Goal: Information Seeking & Learning: Learn about a topic

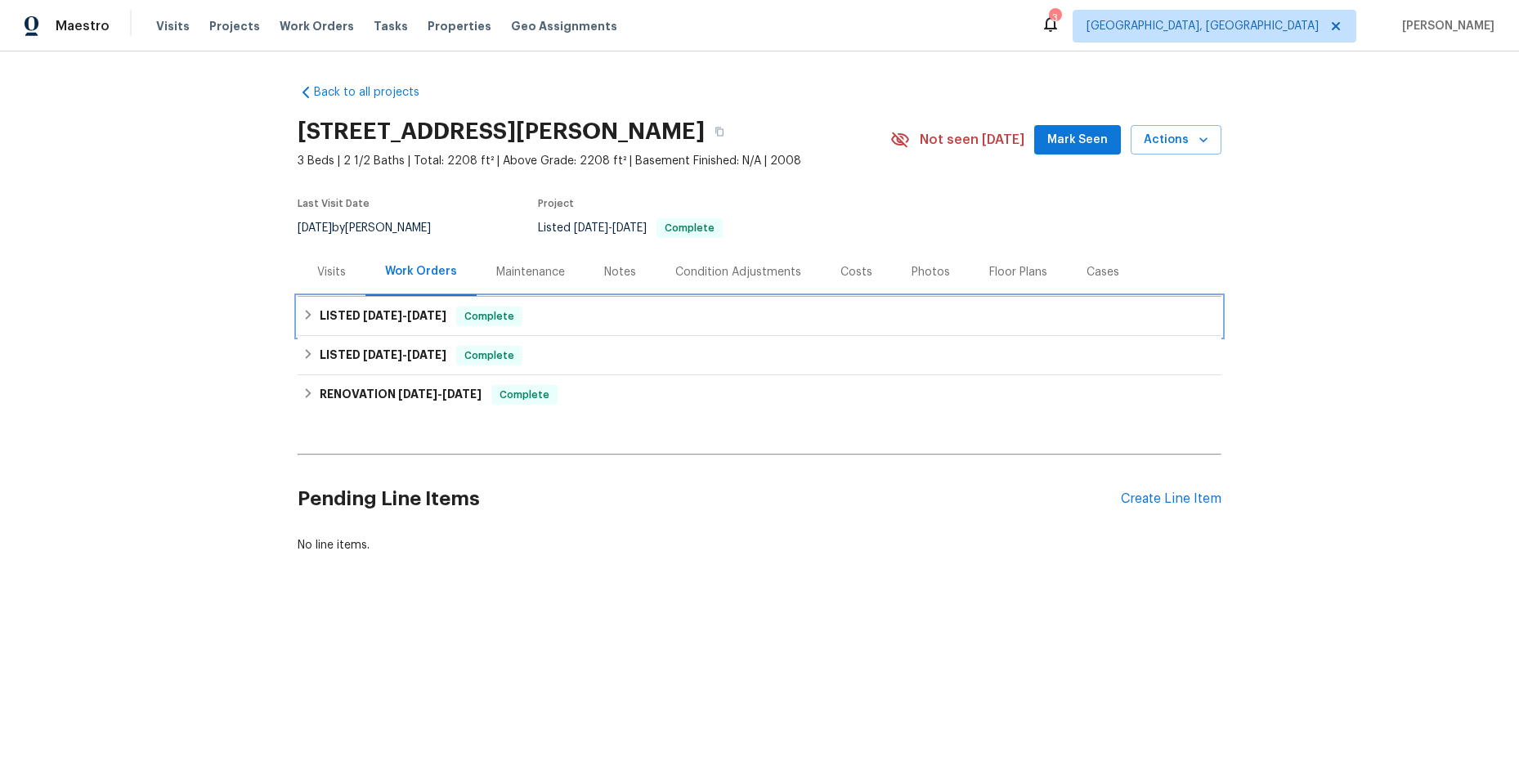
click at [302, 308] on div "LISTED [DATE] - [DATE] Complete" at bounding box center [759, 317] width 914 height 19
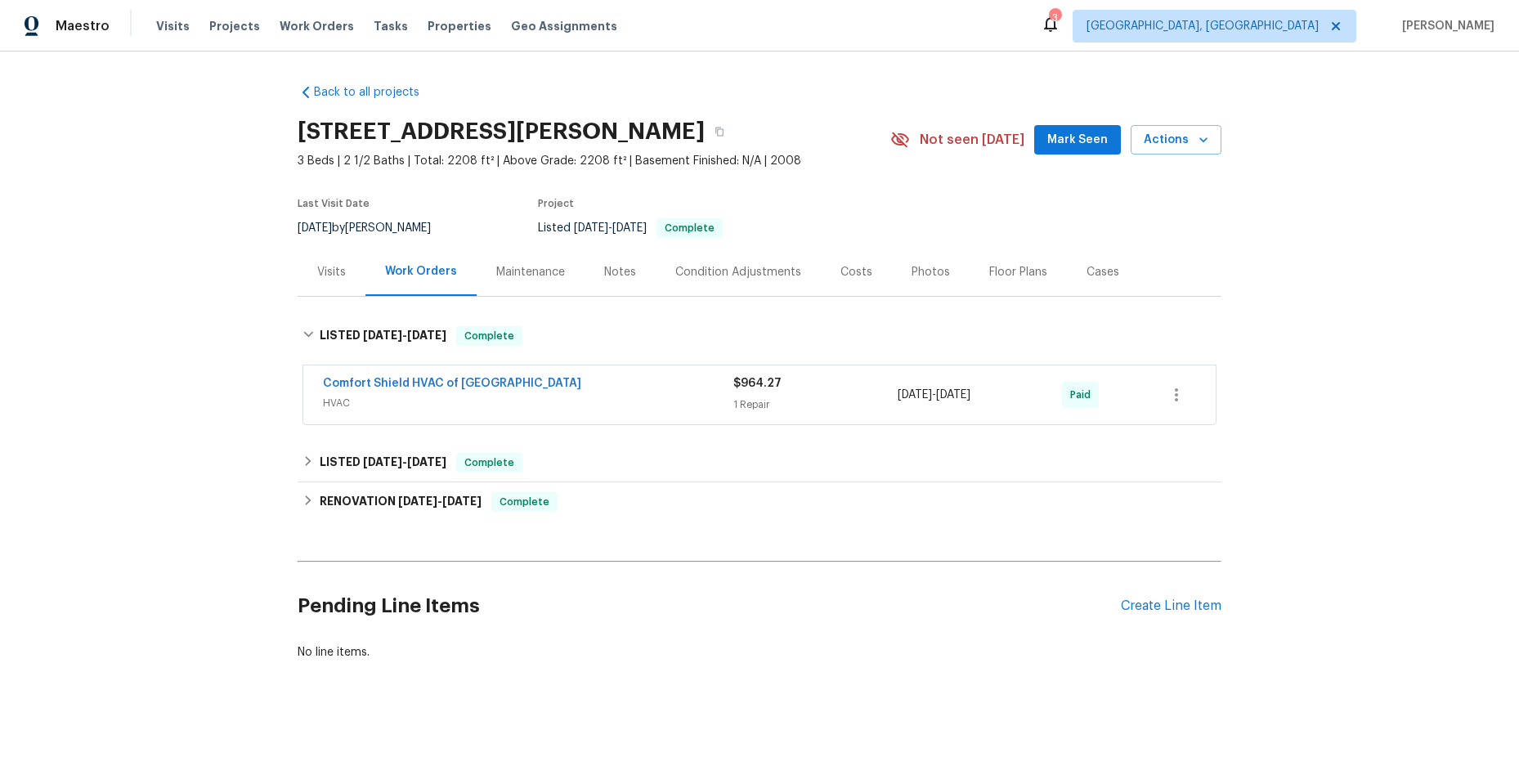
click at [557, 381] on div "Comfort Shield HVAC of [GEOGRAPHIC_DATA]" at bounding box center [529, 385] width 410 height 19
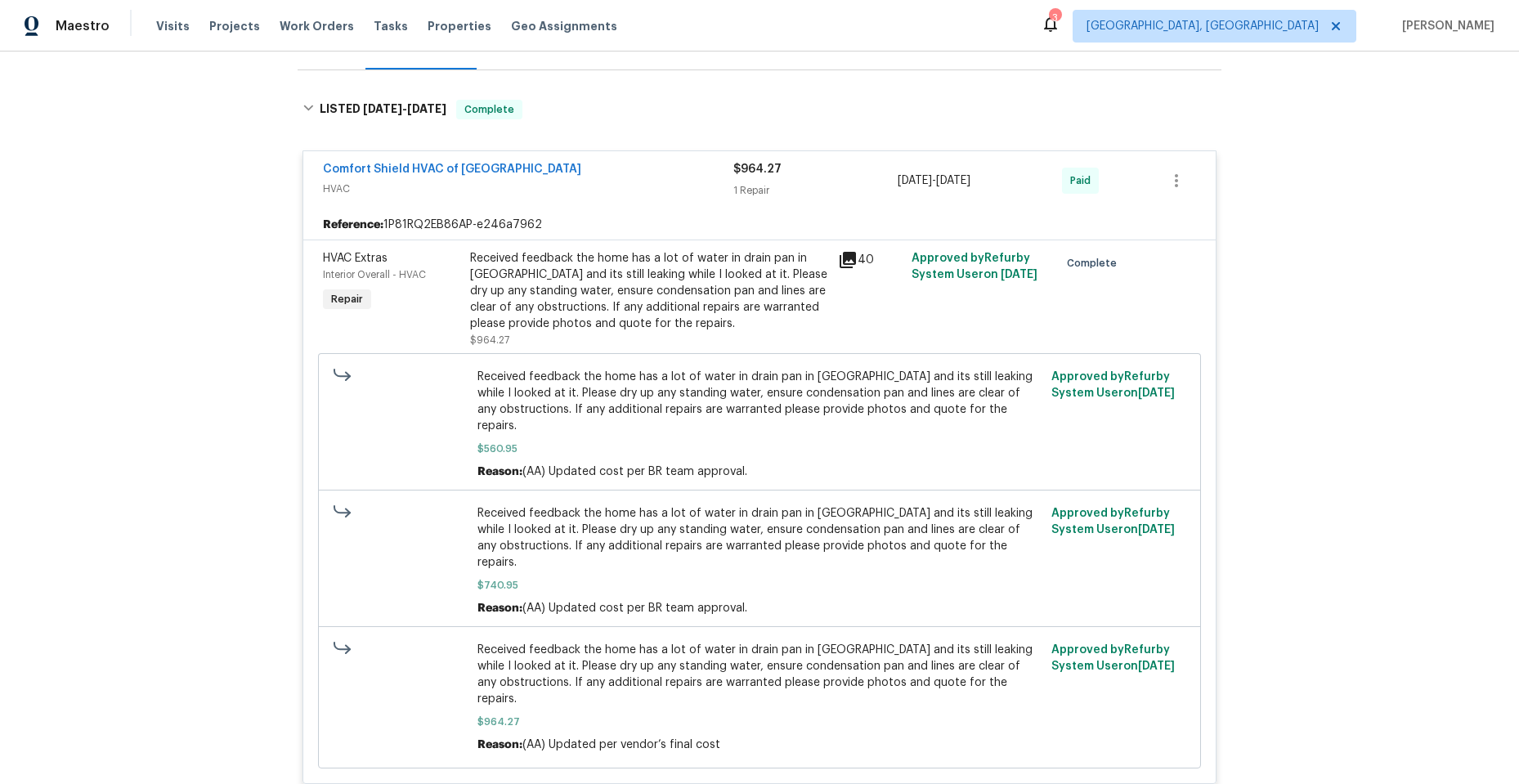
scroll to position [308, 0]
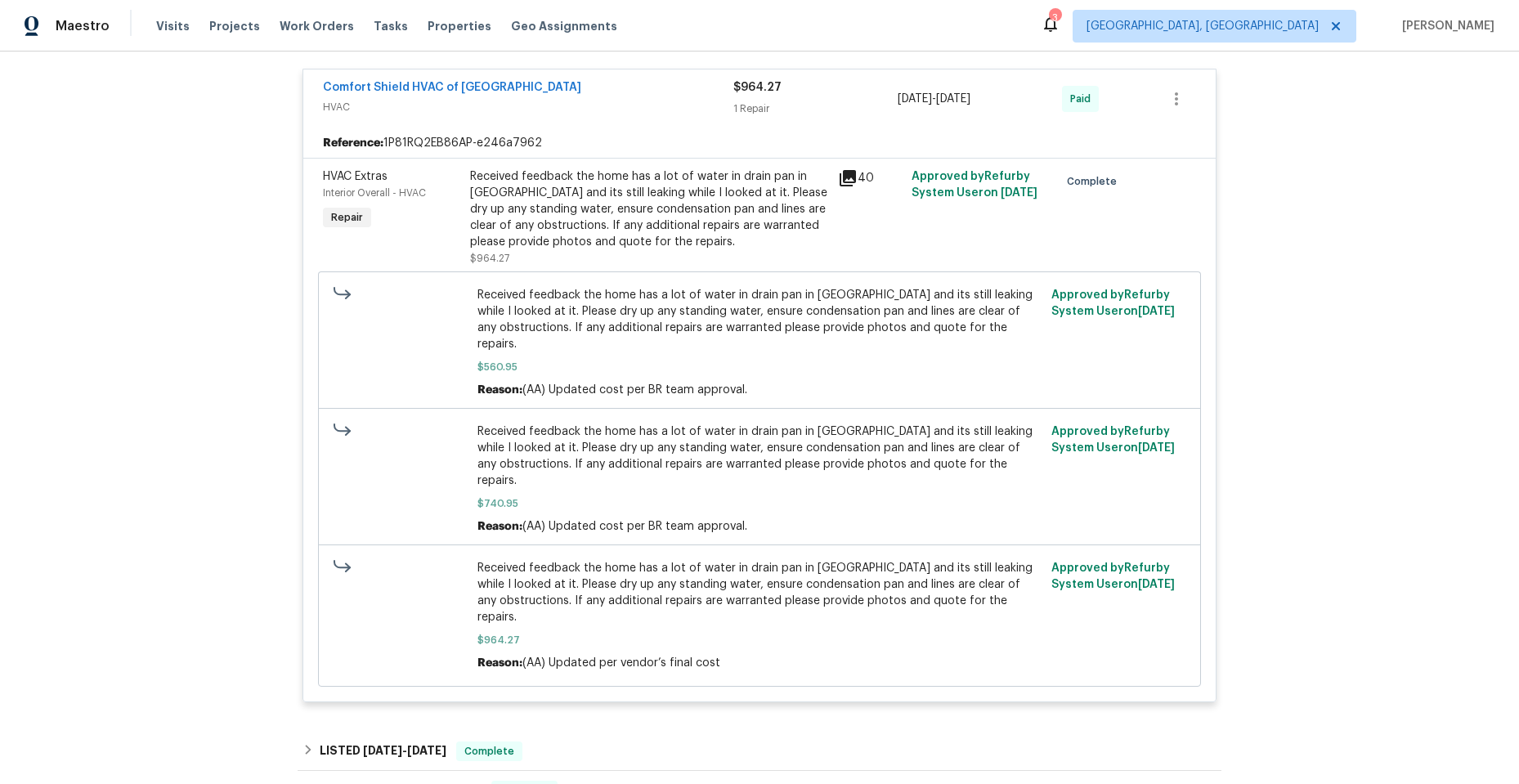
click at [843, 175] on icon at bounding box center [847, 178] width 16 height 16
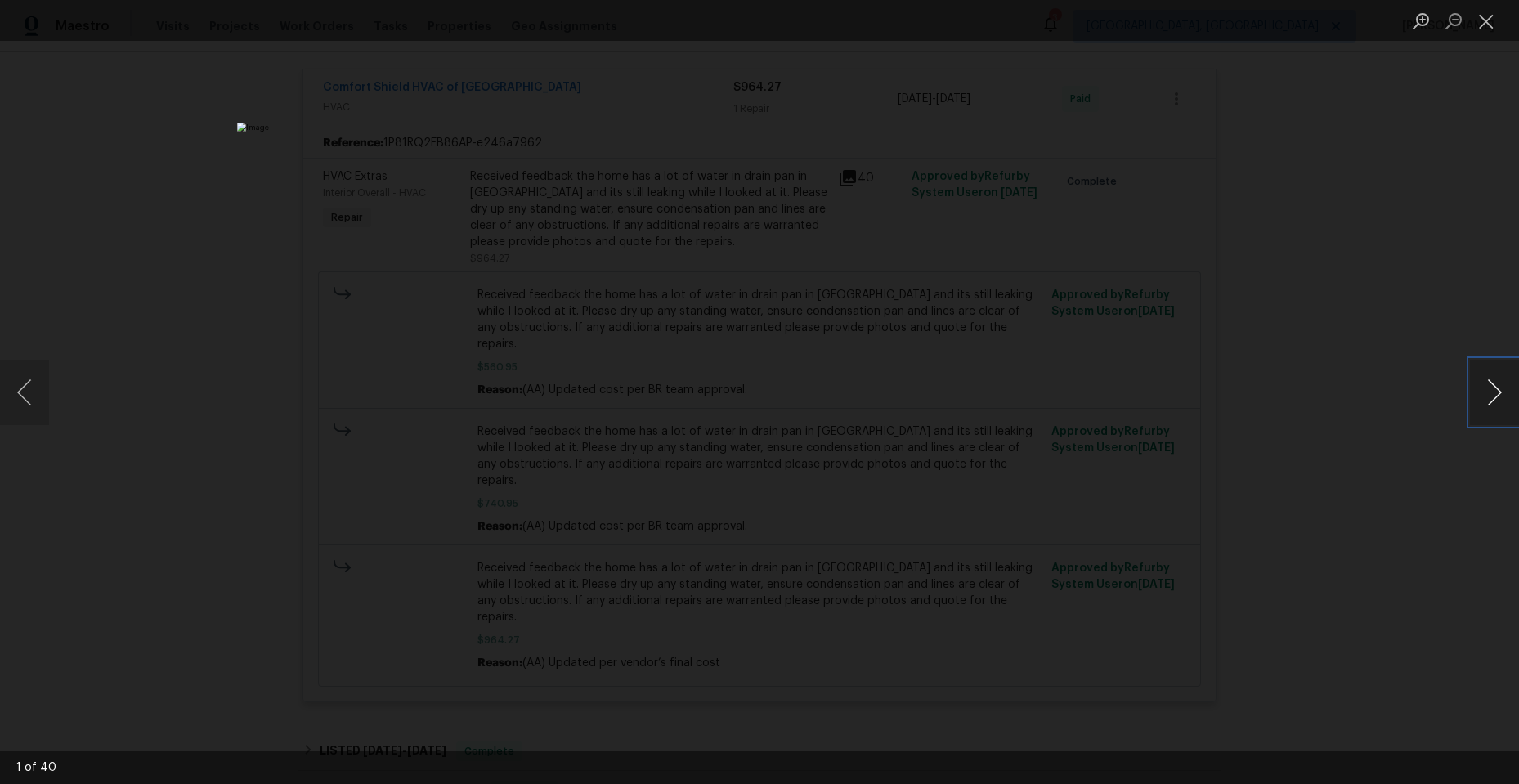
click at [1492, 388] on button "Next image" at bounding box center [1495, 393] width 49 height 66
click at [1490, 388] on button "Next image" at bounding box center [1495, 393] width 49 height 66
click at [1486, 20] on button "Close lightbox" at bounding box center [1487, 21] width 33 height 29
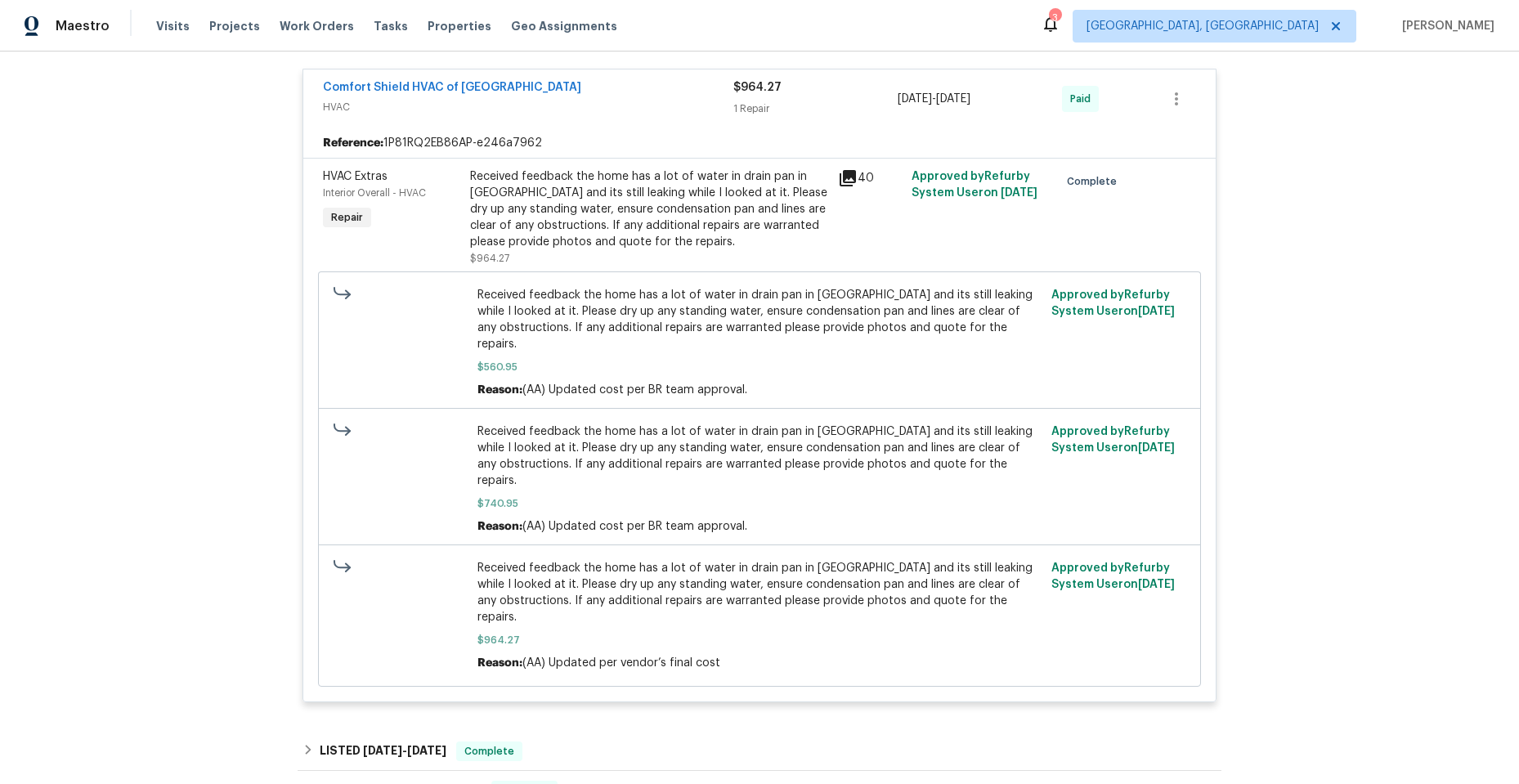
click at [519, 88] on div "Comfort Shield HVAC of [GEOGRAPHIC_DATA]" at bounding box center [529, 89] width 410 height 19
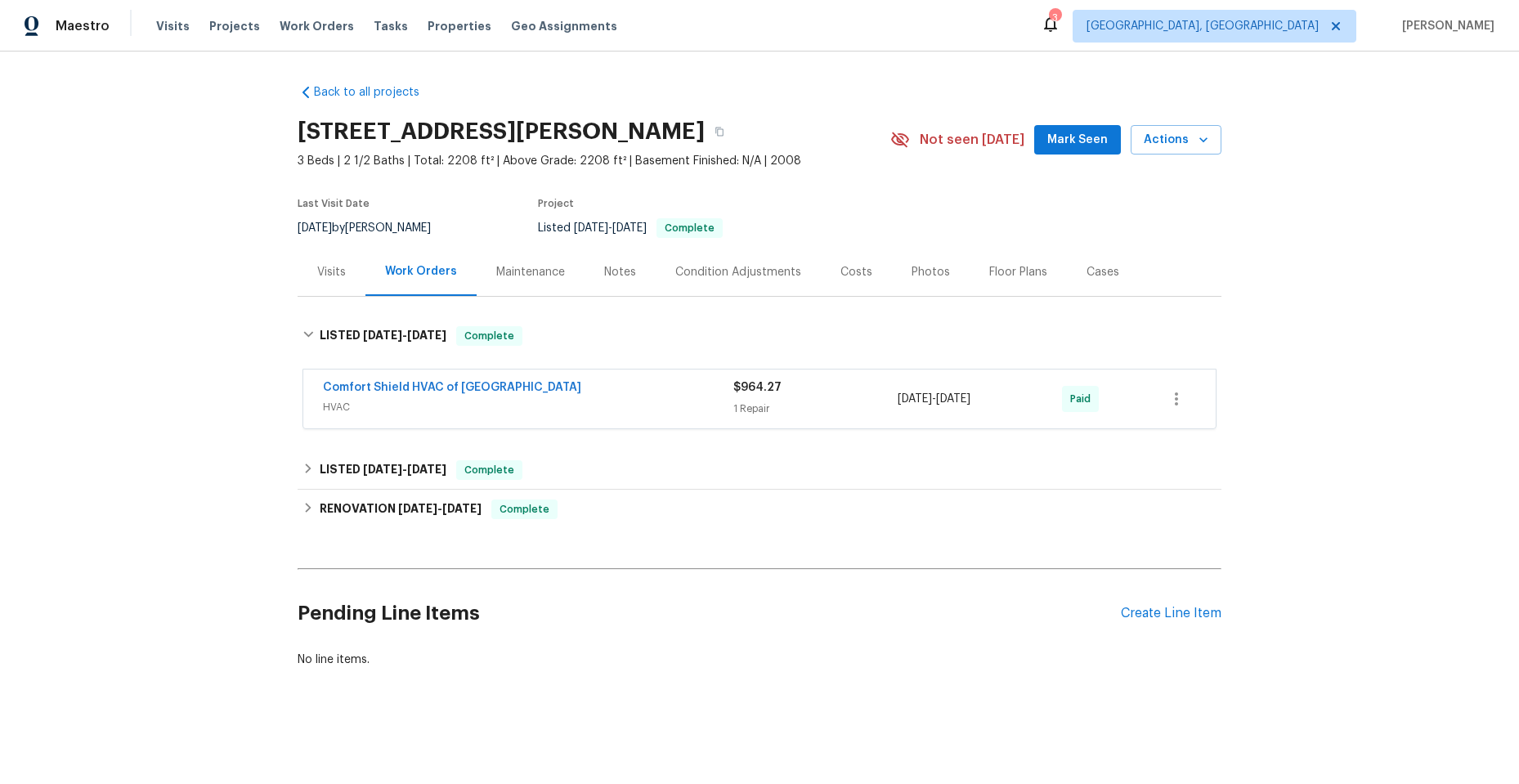
scroll to position [0, 0]
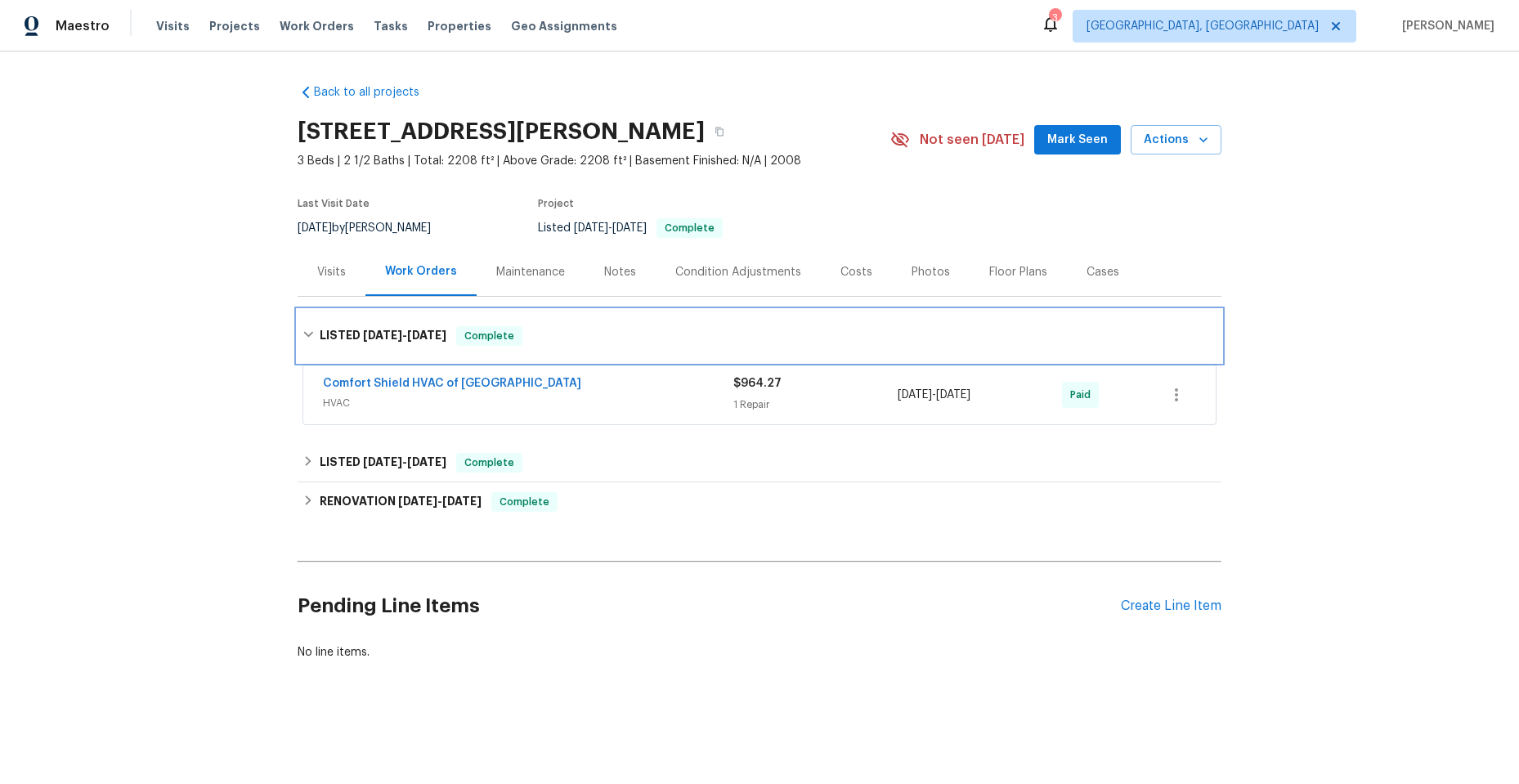
click at [311, 330] on div "LISTED [DATE] - [DATE] Complete" at bounding box center [759, 336] width 914 height 19
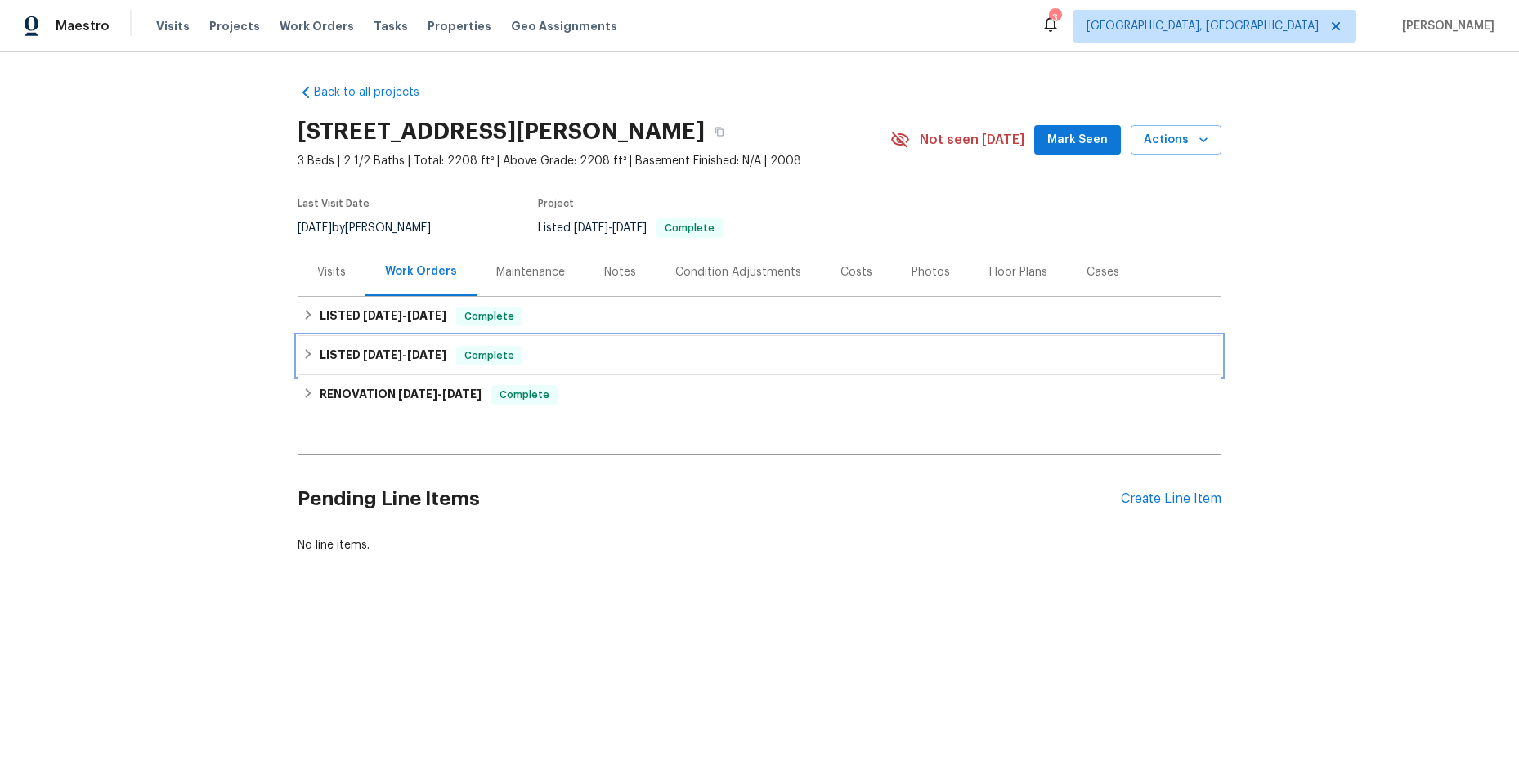
click at [302, 354] on icon at bounding box center [308, 354] width 12 height 12
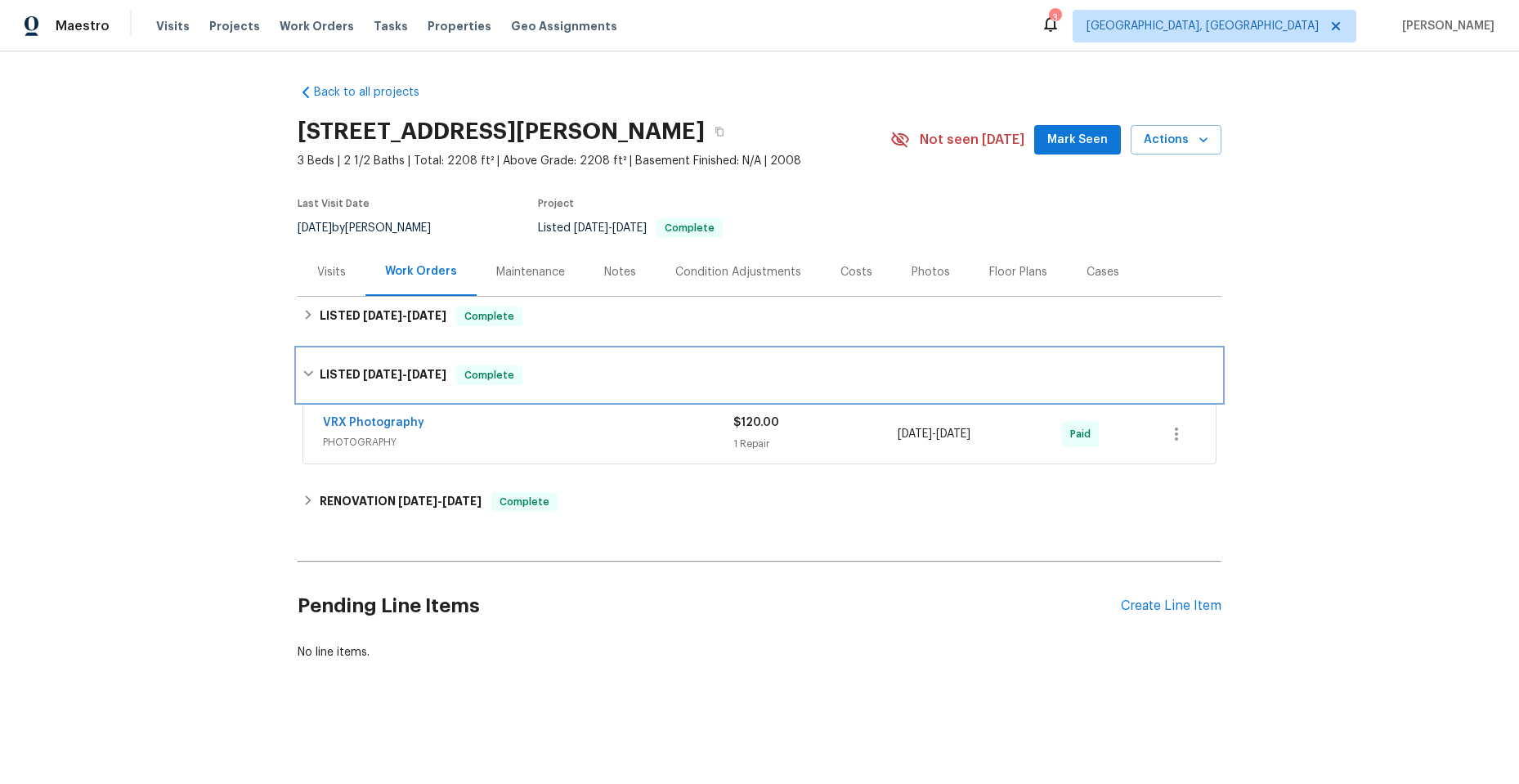
click at [302, 367] on div "LISTED [DATE] - [DATE] Complete" at bounding box center [759, 376] width 914 height 19
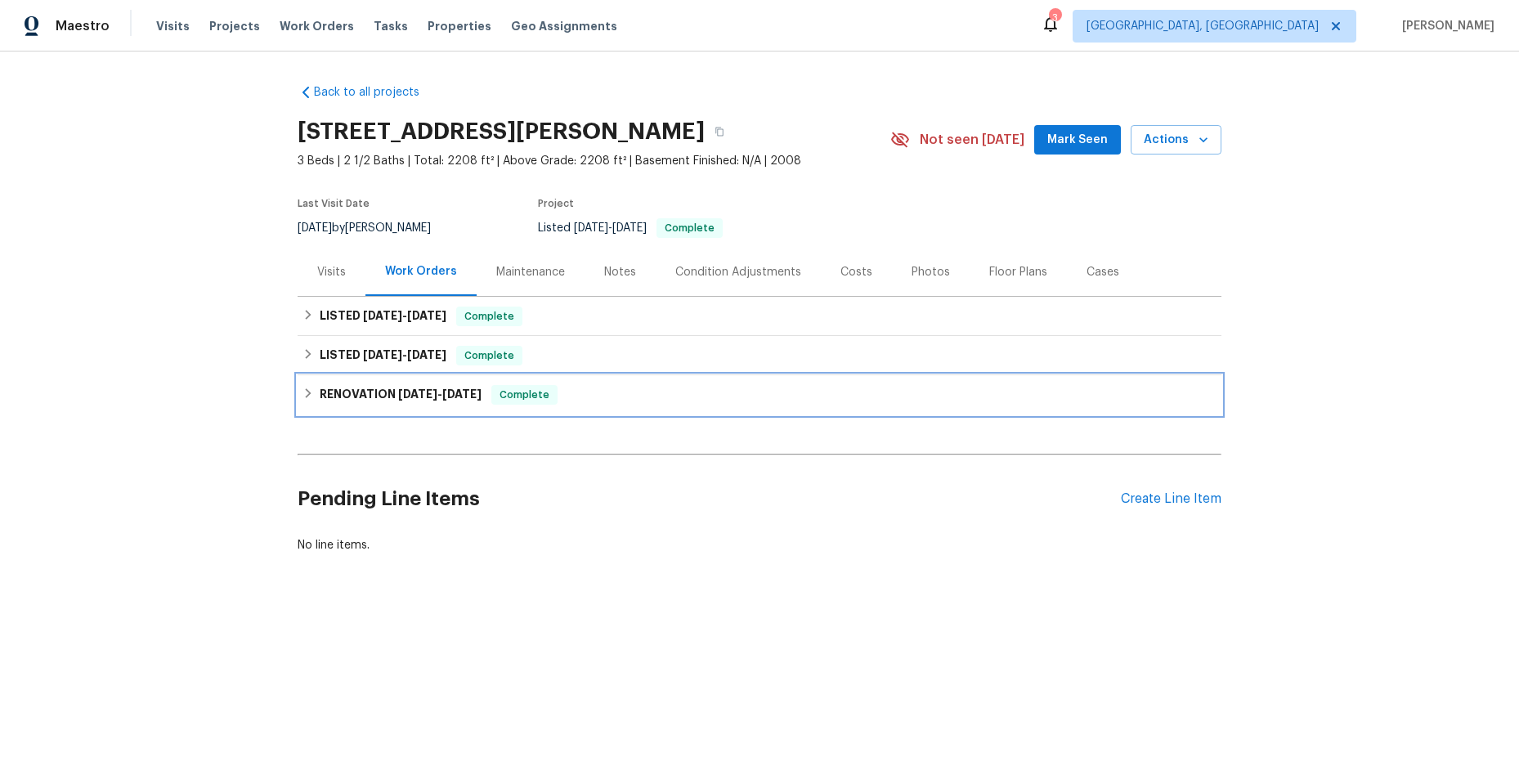
click at [302, 393] on icon at bounding box center [308, 393] width 12 height 12
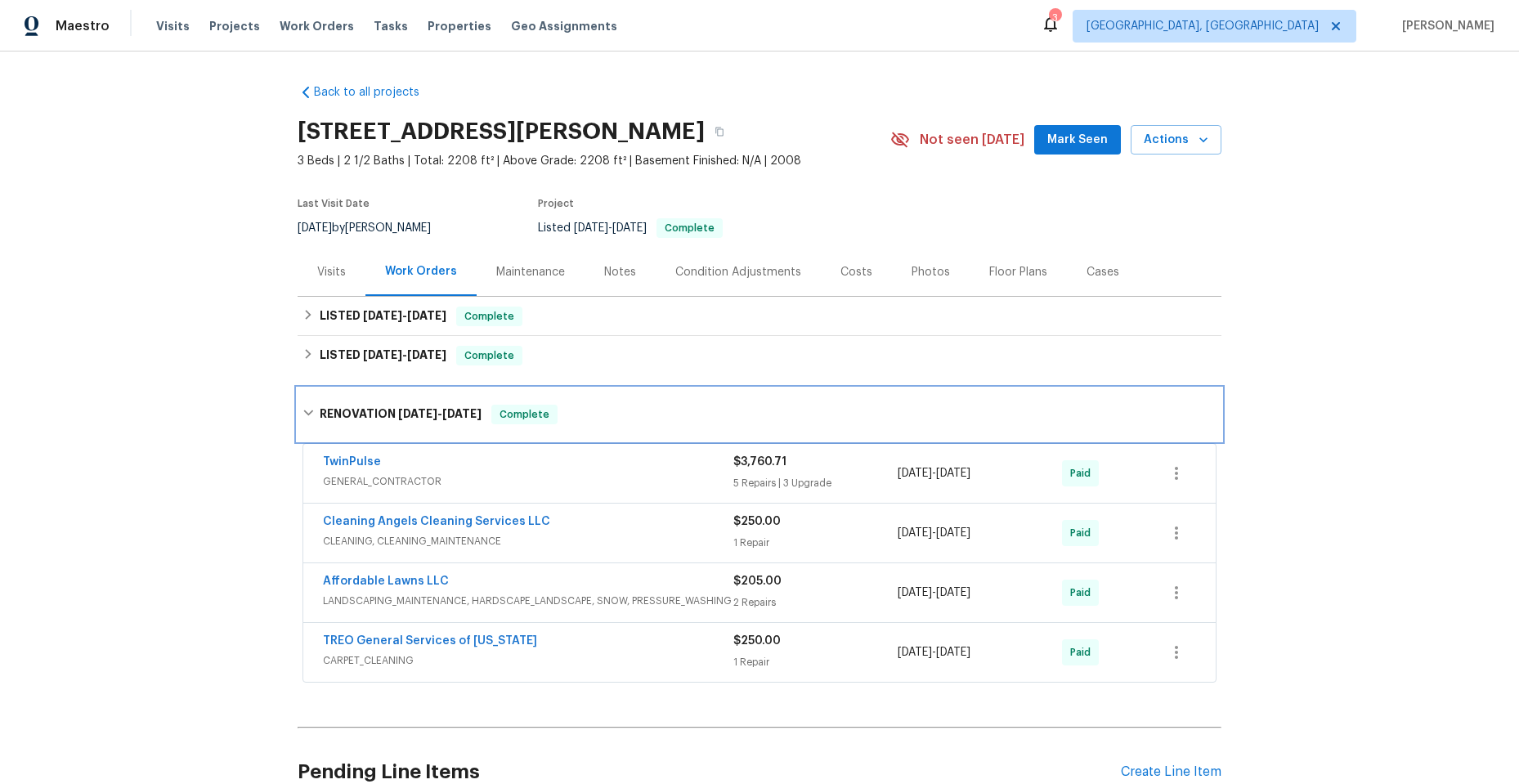
scroll to position [81, 0]
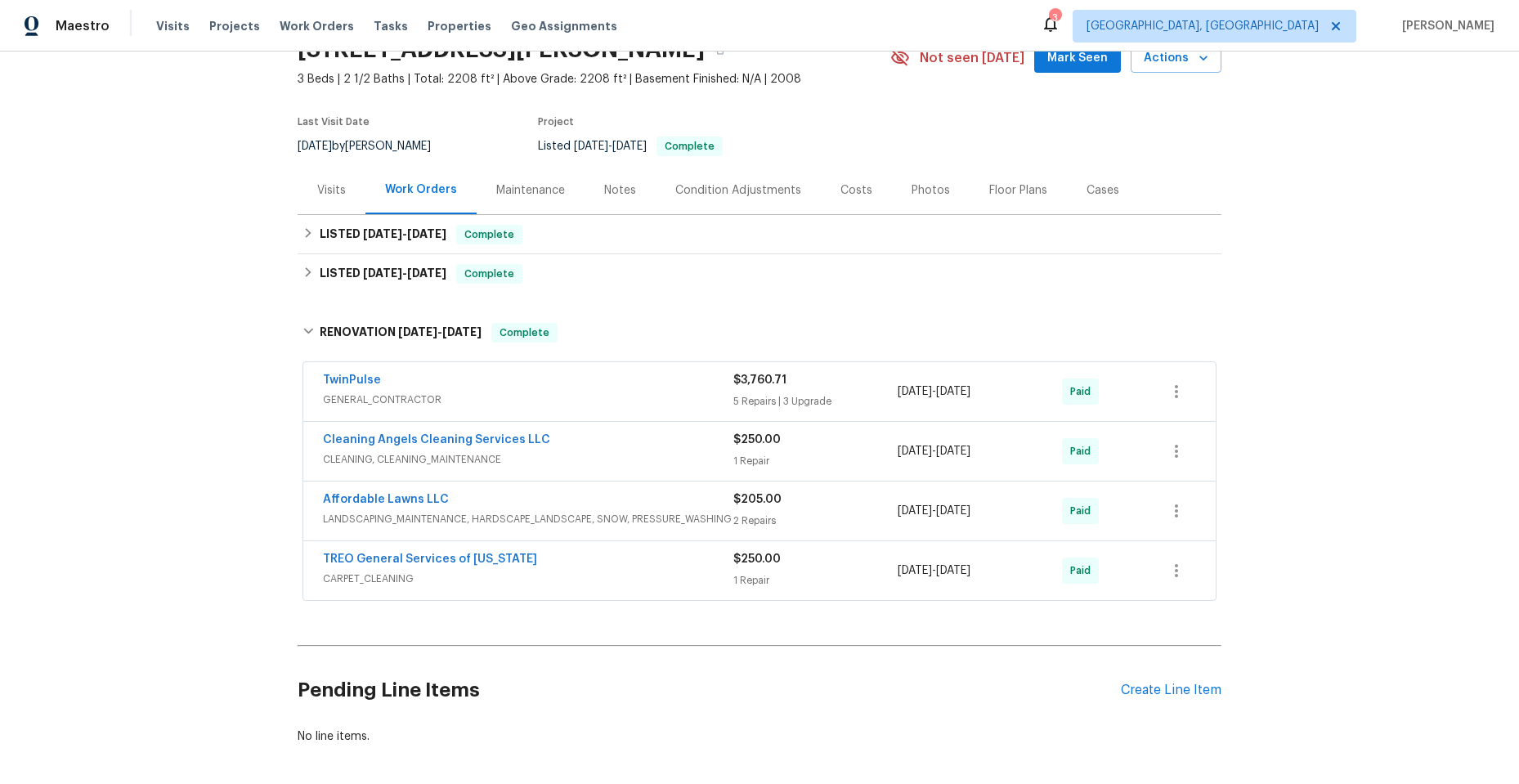
click at [543, 398] on span "GENERAL_CONTRACTOR" at bounding box center [529, 400] width 410 height 16
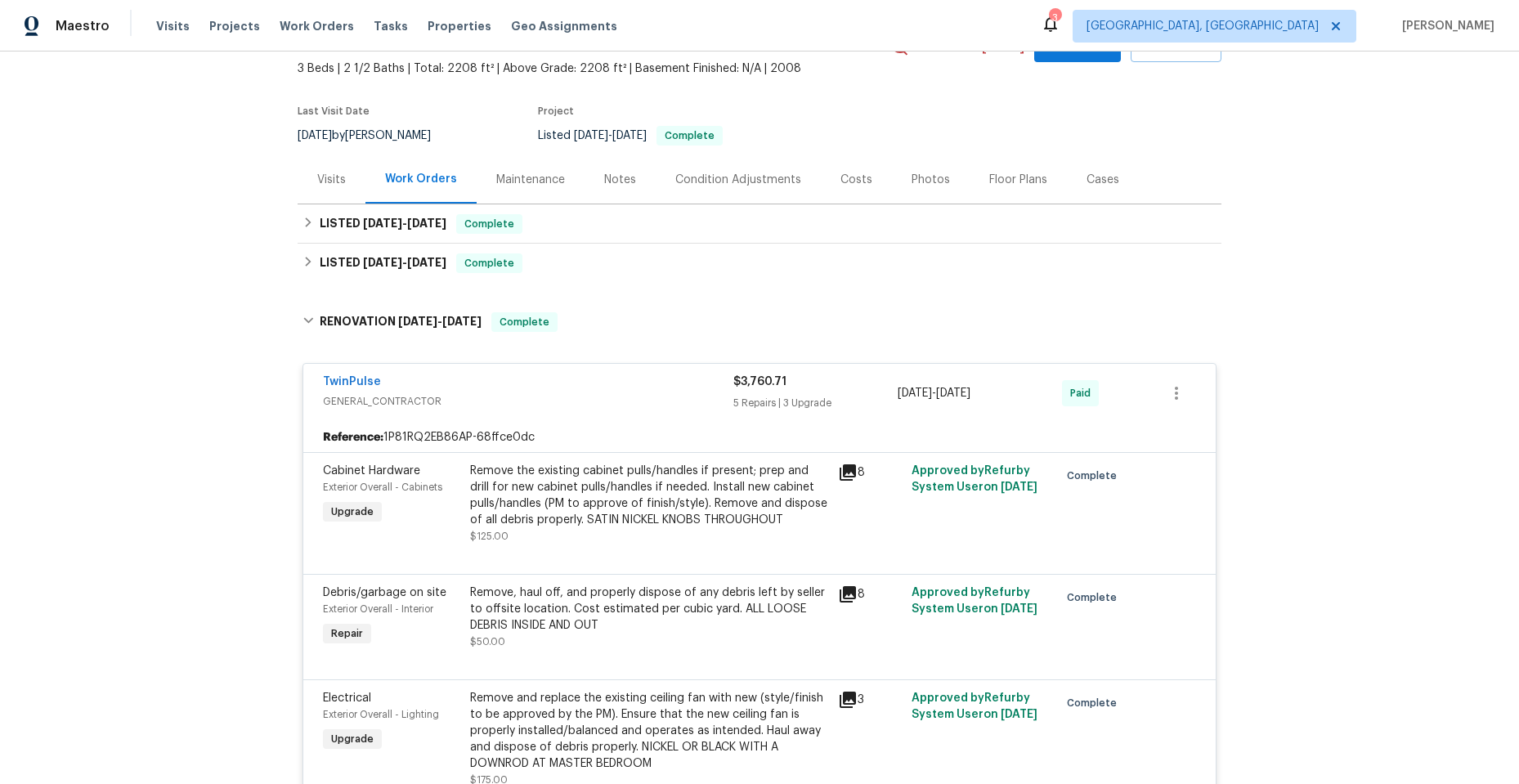
scroll to position [0, 0]
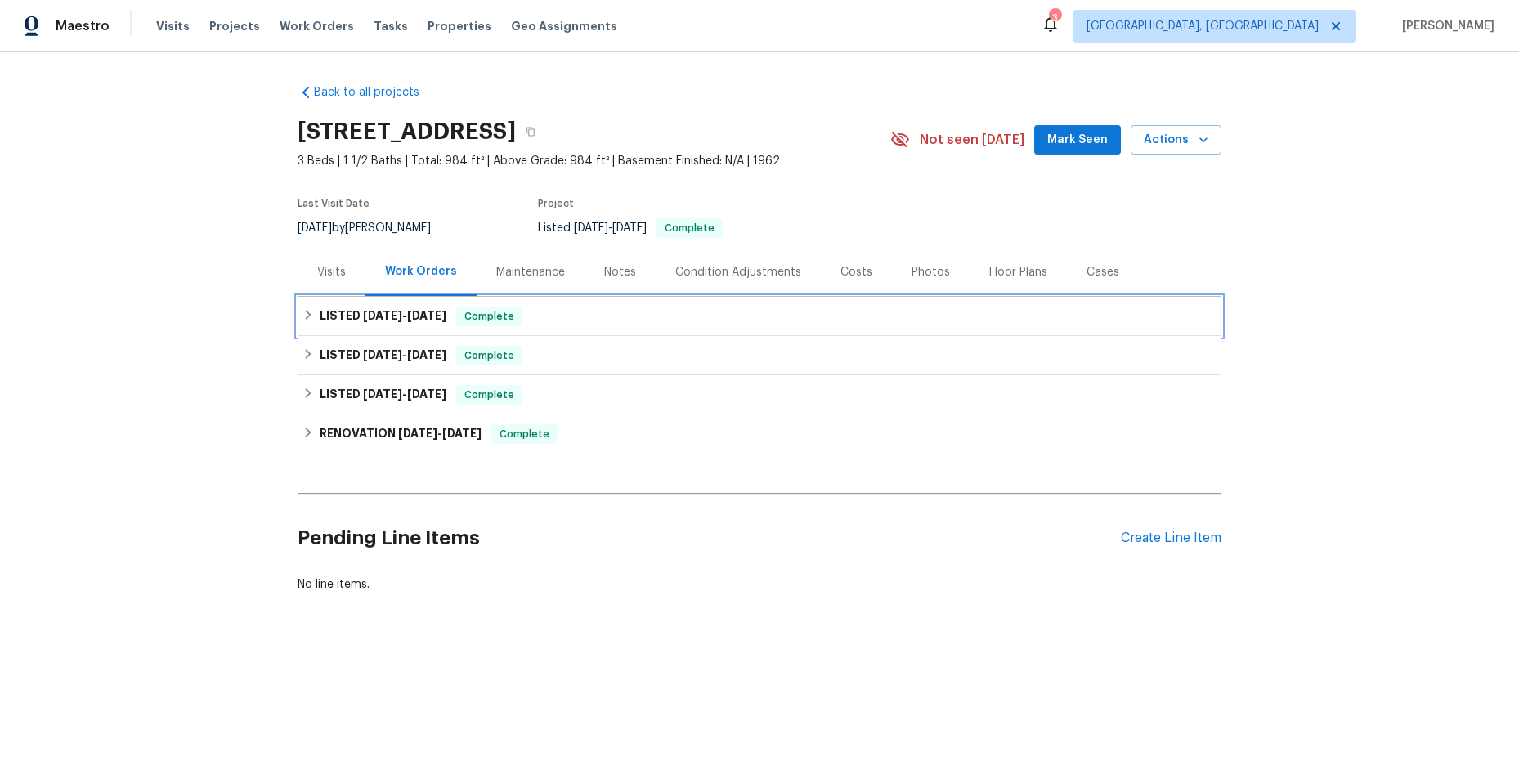
click at [302, 311] on icon at bounding box center [308, 315] width 12 height 12
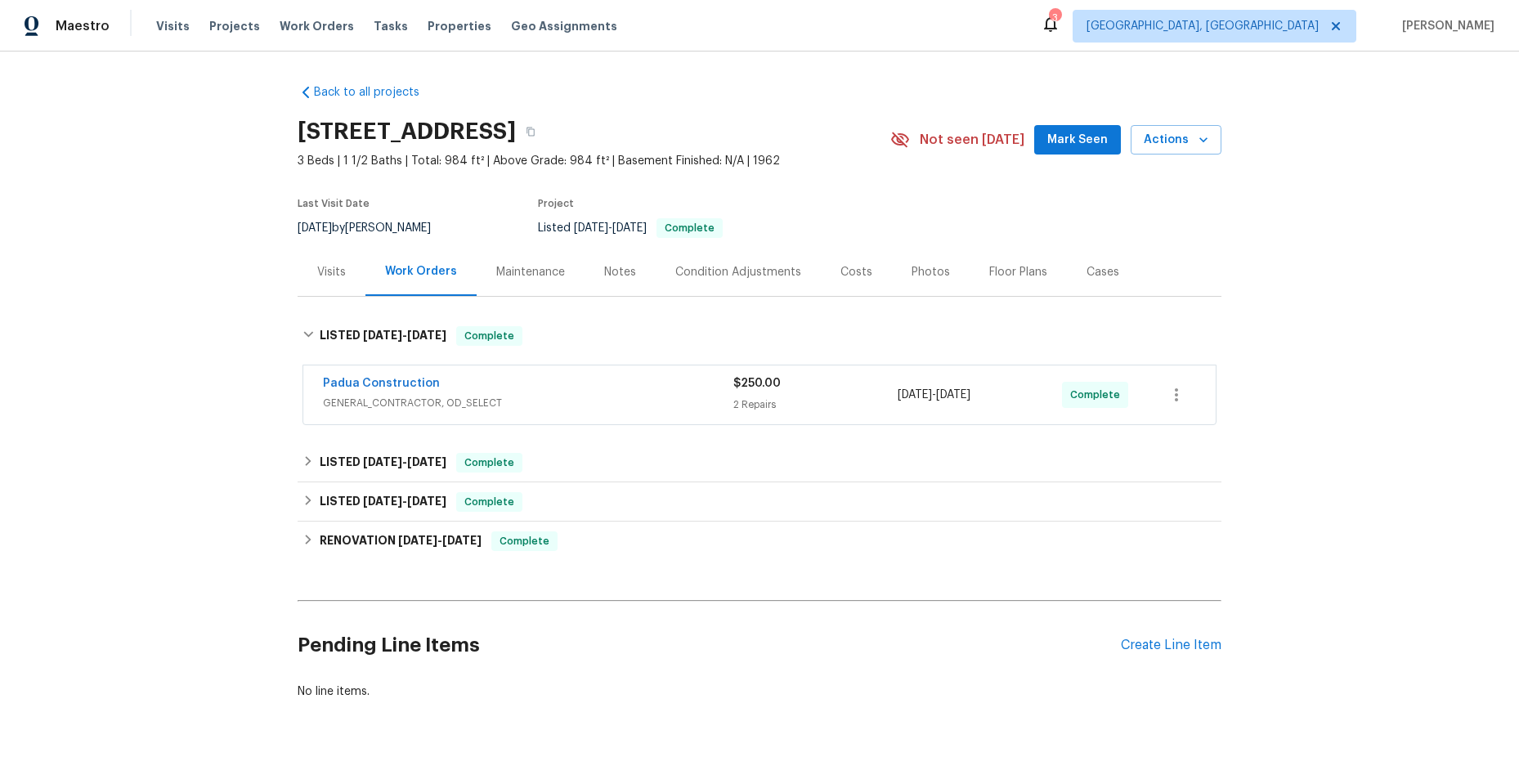
click at [585, 394] on div "Padua Construction" at bounding box center [529, 385] width 410 height 19
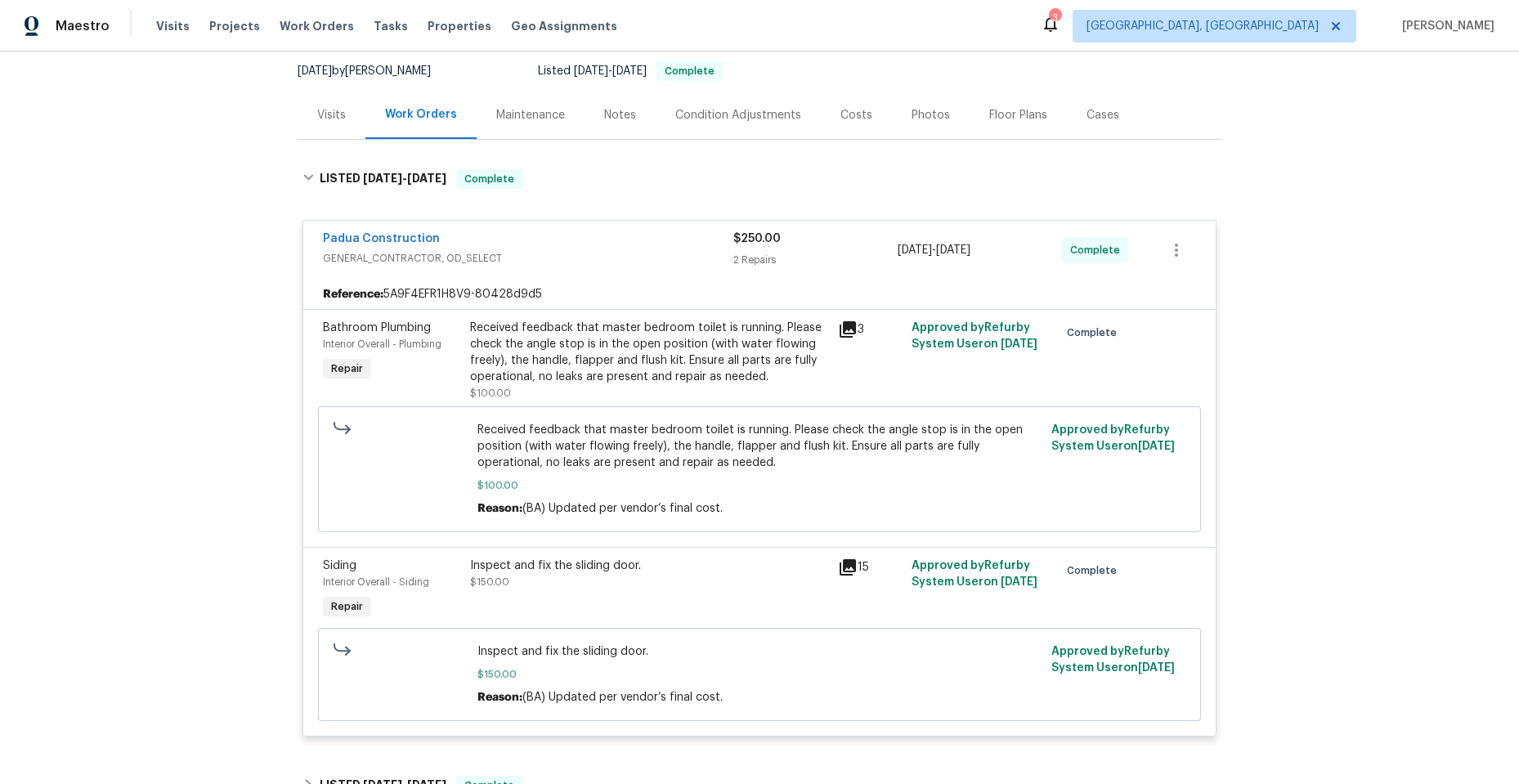
scroll to position [164, 0]
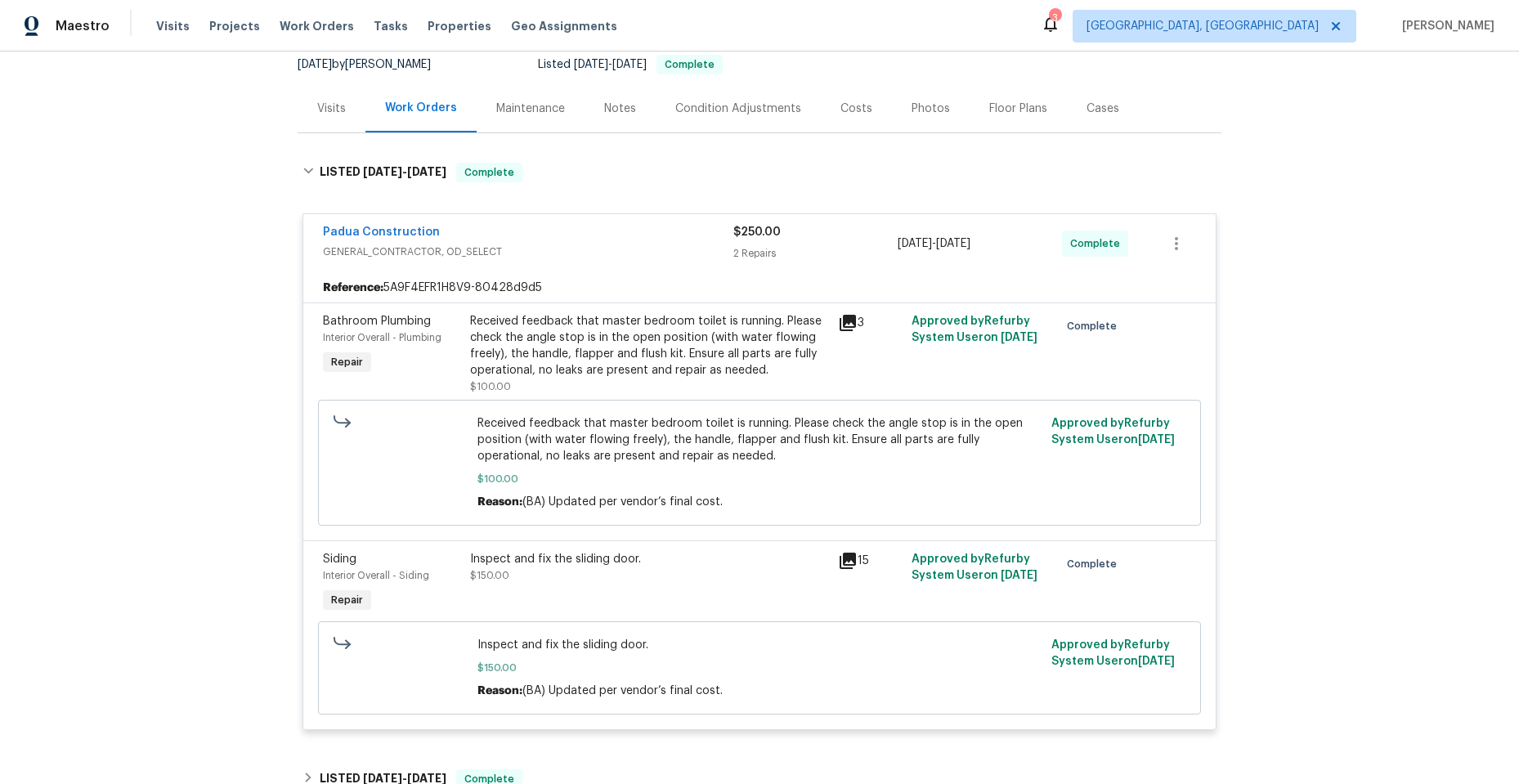
click at [844, 316] on icon at bounding box center [847, 322] width 16 height 16
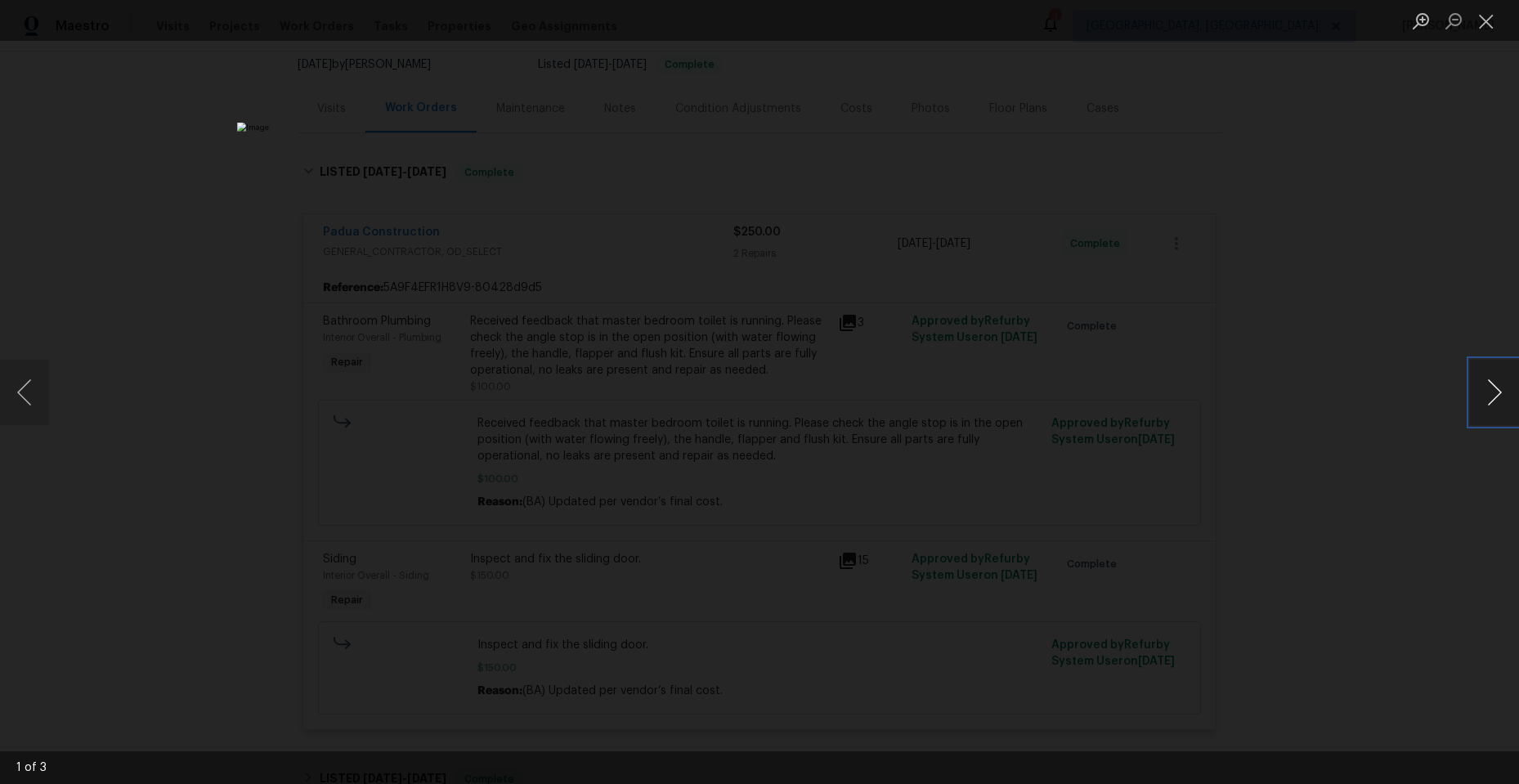
click at [1489, 382] on button "Next image" at bounding box center [1495, 393] width 49 height 66
click at [1500, 393] on button "Next image" at bounding box center [1495, 393] width 49 height 66
click at [1484, 18] on button "Close lightbox" at bounding box center [1487, 21] width 33 height 29
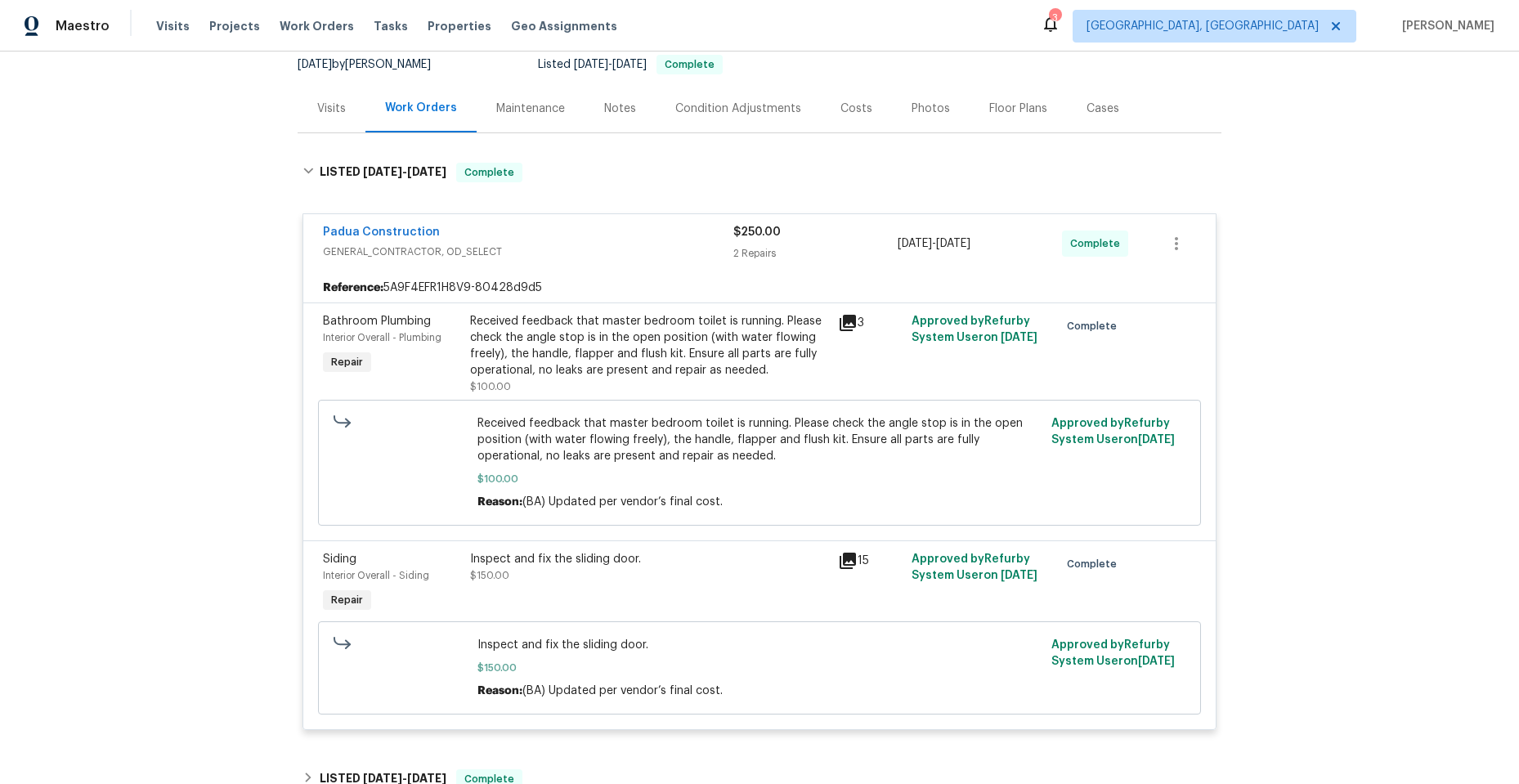
click at [572, 232] on div "Padua Construction" at bounding box center [529, 233] width 410 height 19
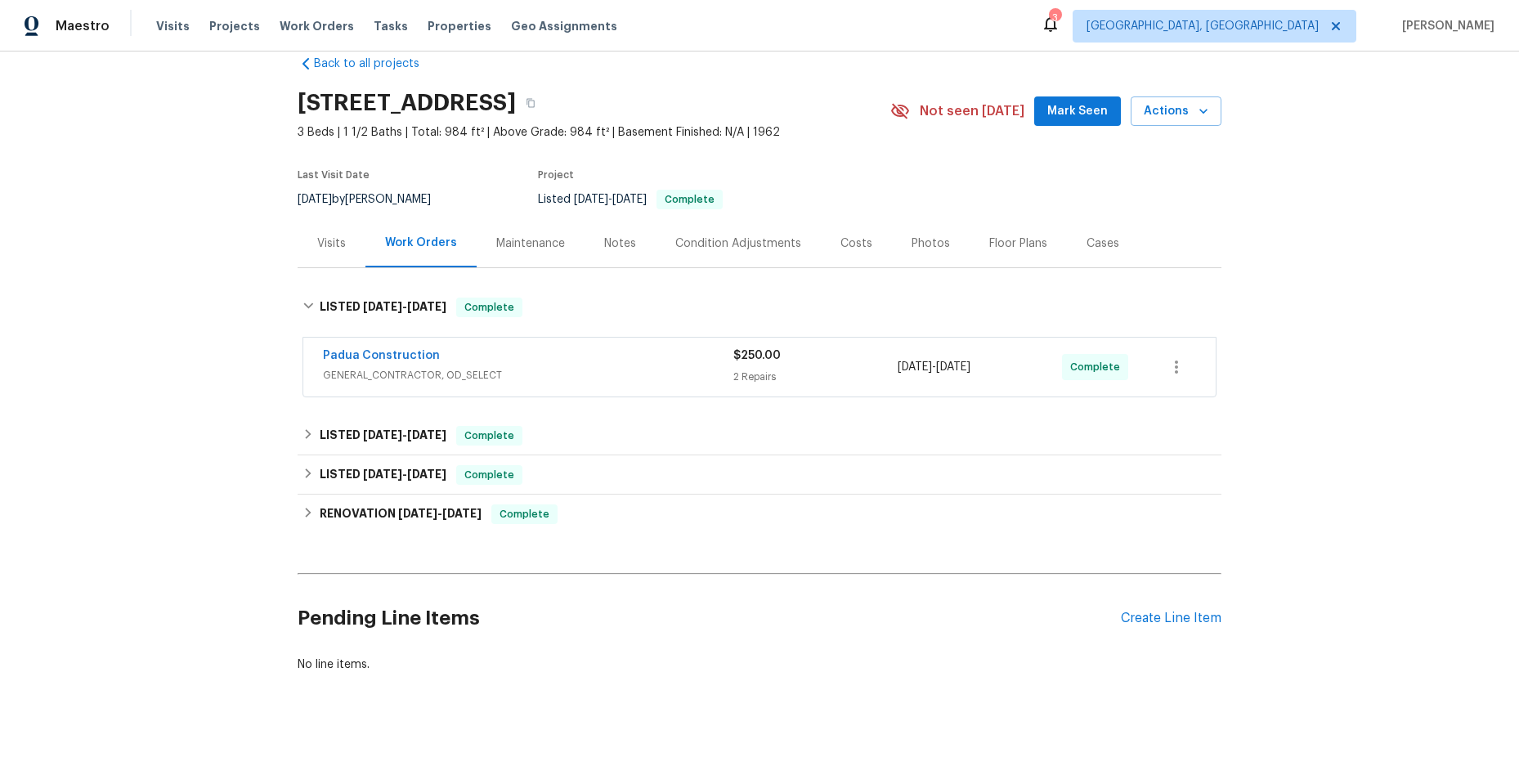
scroll to position [40, 0]
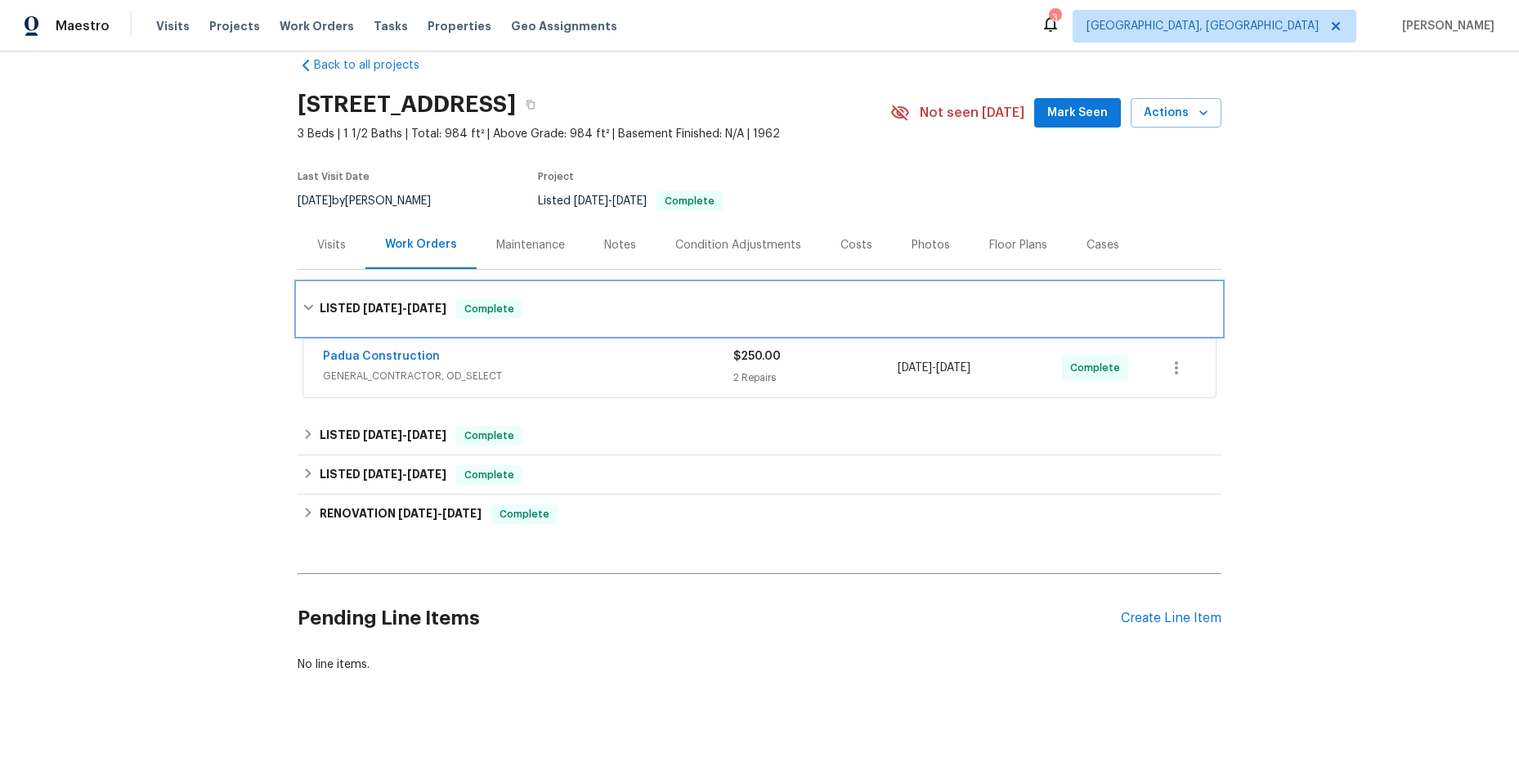
click at [302, 299] on div "LISTED 8/4/25 - 8/15/25 Complete" at bounding box center [759, 309] width 914 height 19
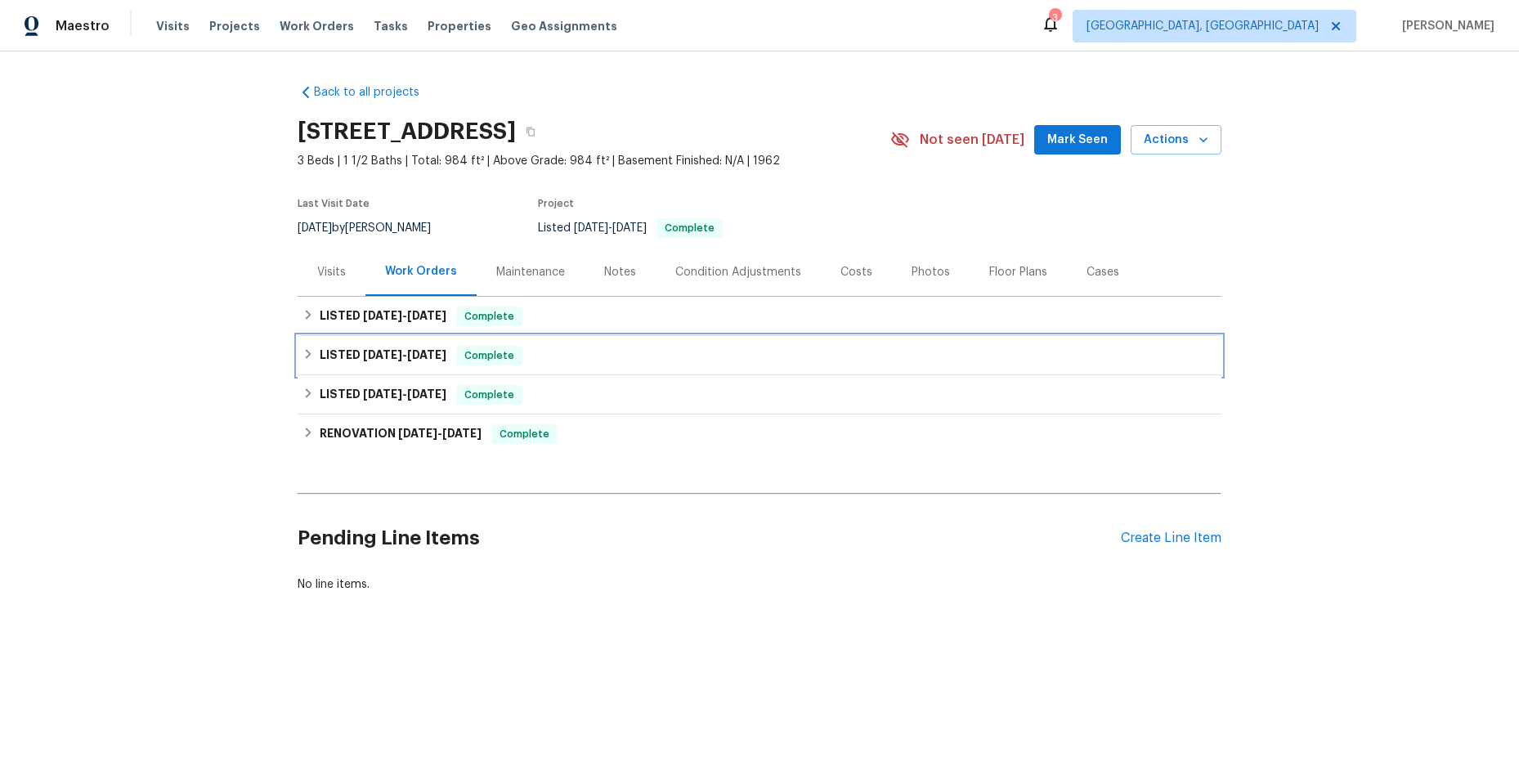
click at [302, 357] on icon at bounding box center [308, 354] width 12 height 12
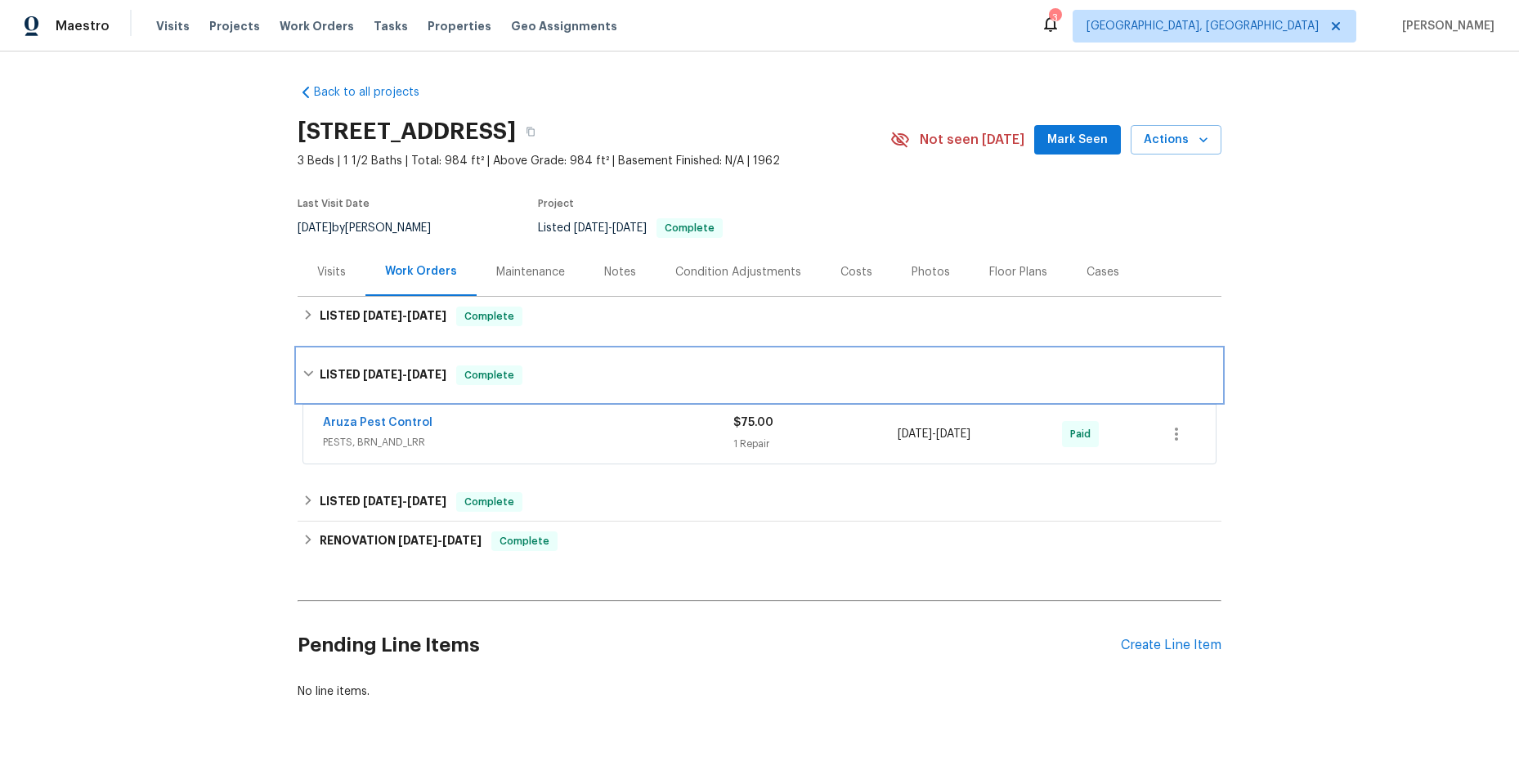
click at [302, 370] on icon at bounding box center [308, 374] width 12 height 12
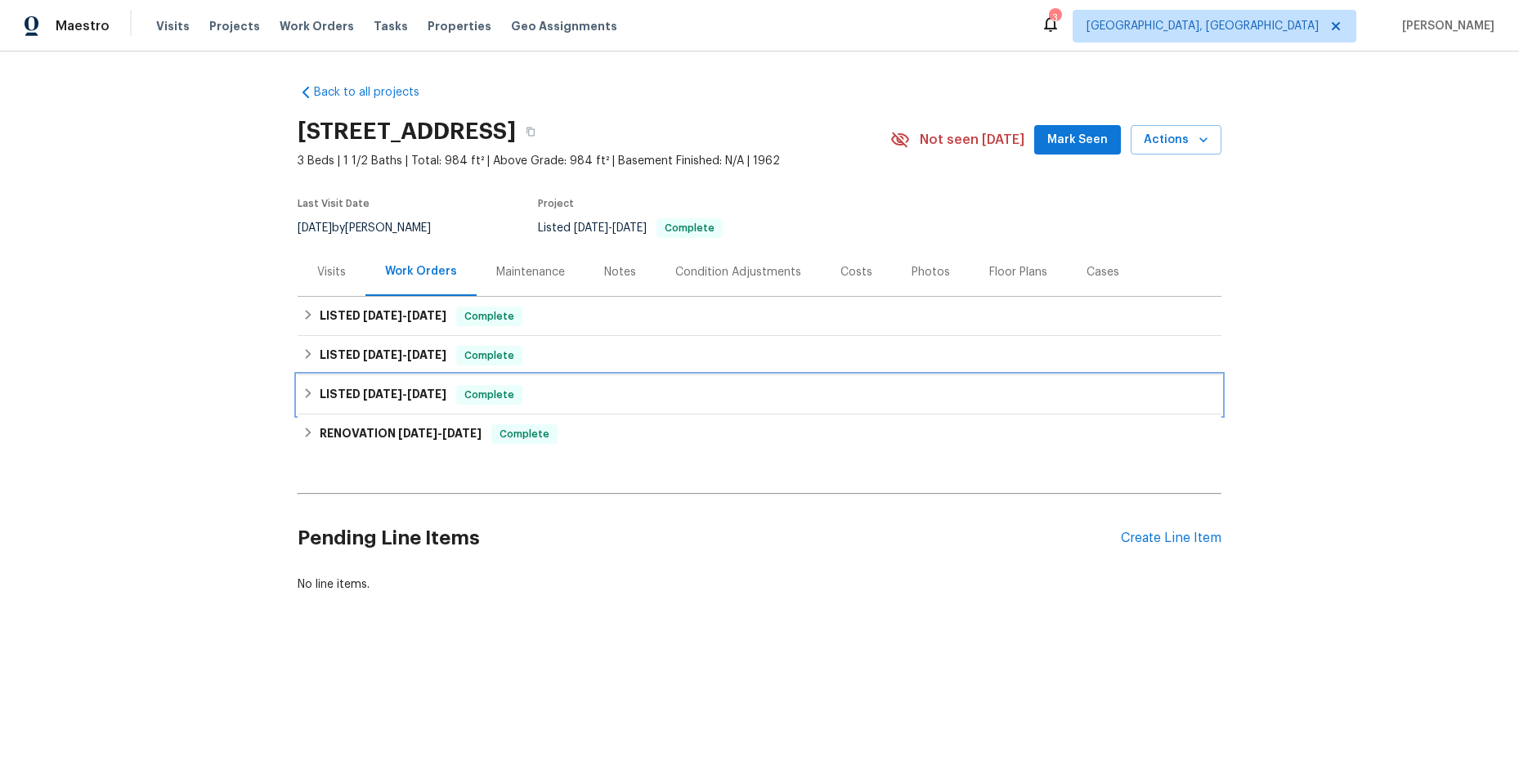
click at [302, 393] on icon at bounding box center [308, 393] width 12 height 12
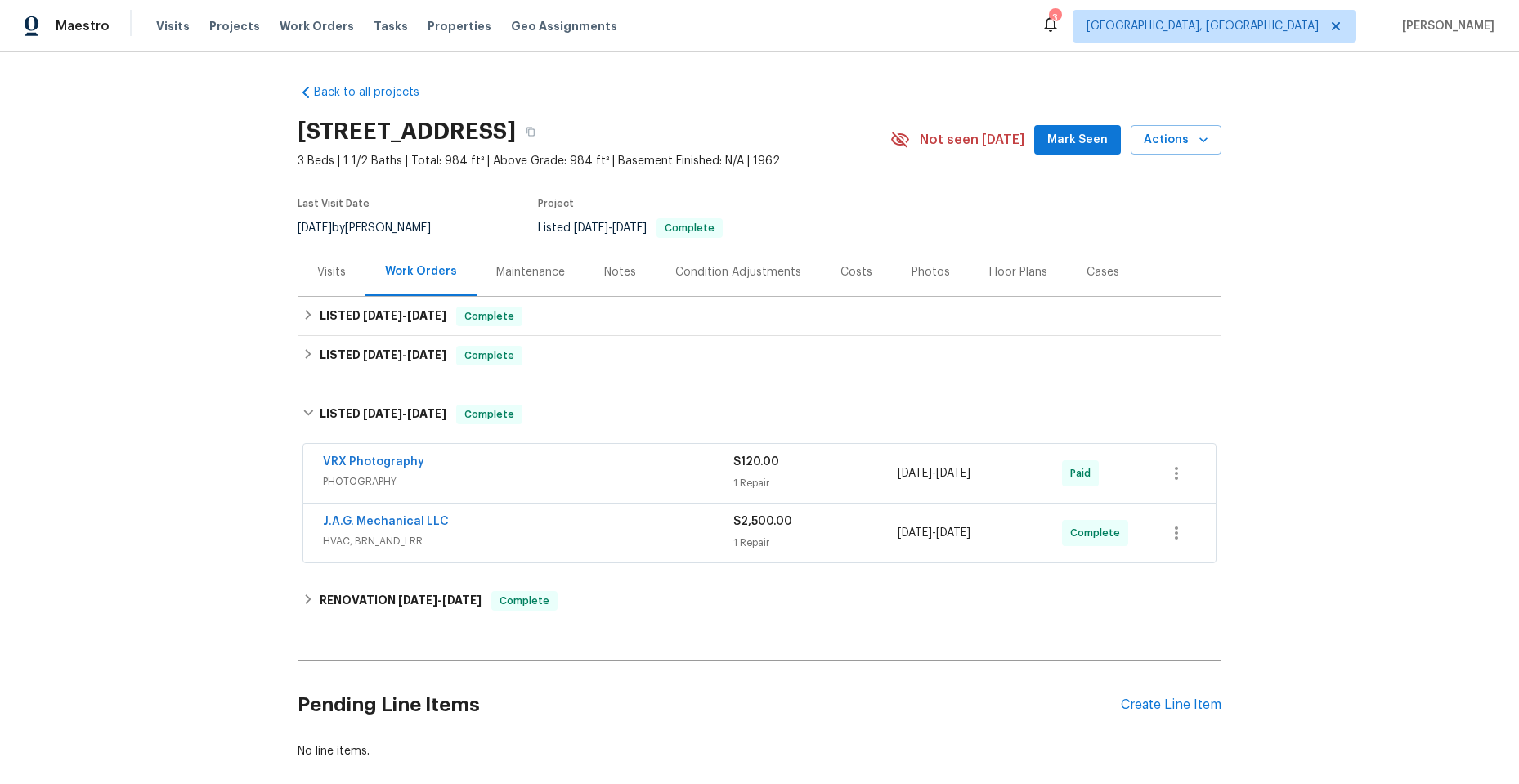
click at [573, 540] on span "HVAC, BRN_AND_LRR" at bounding box center [529, 541] width 410 height 16
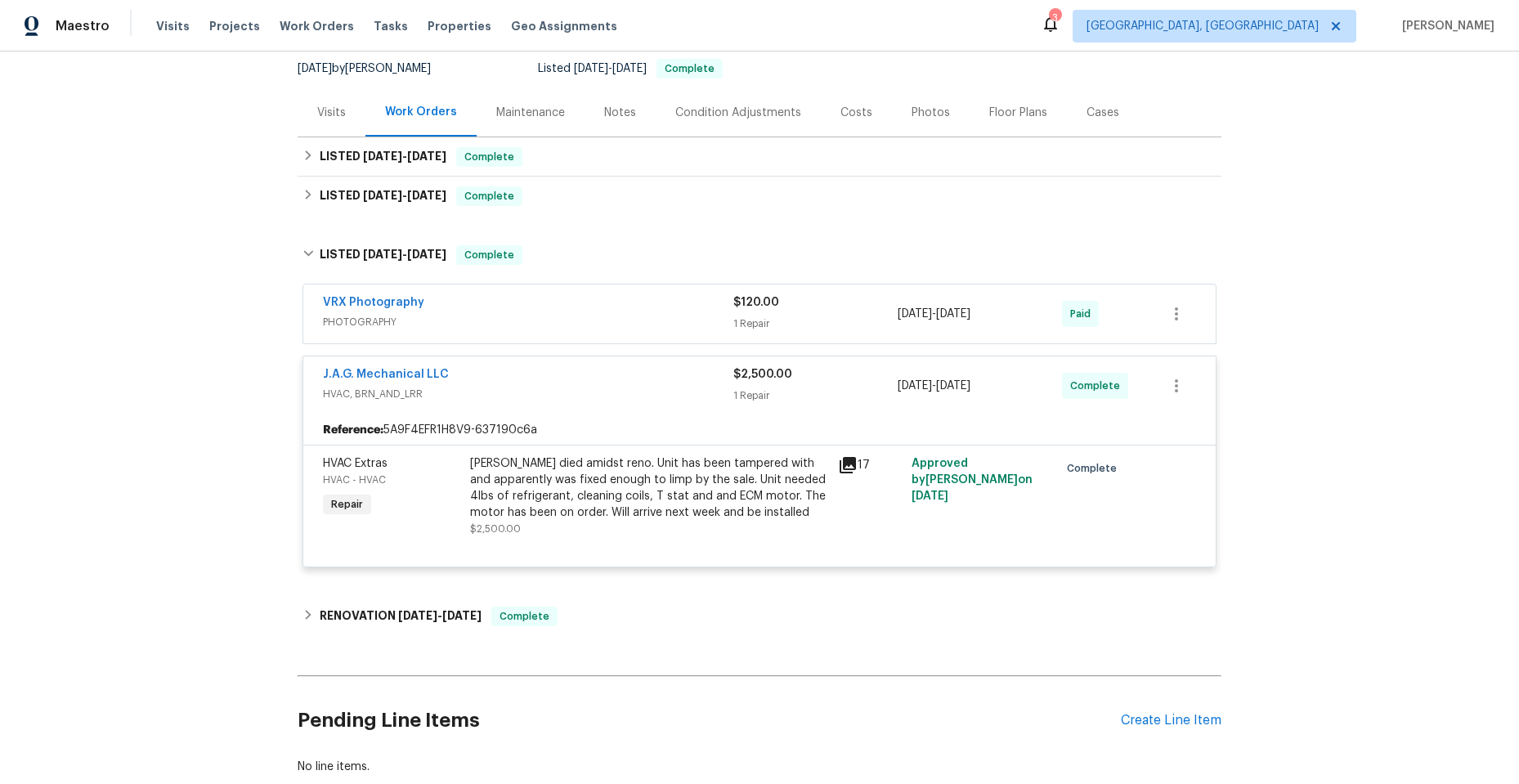
scroll to position [164, 0]
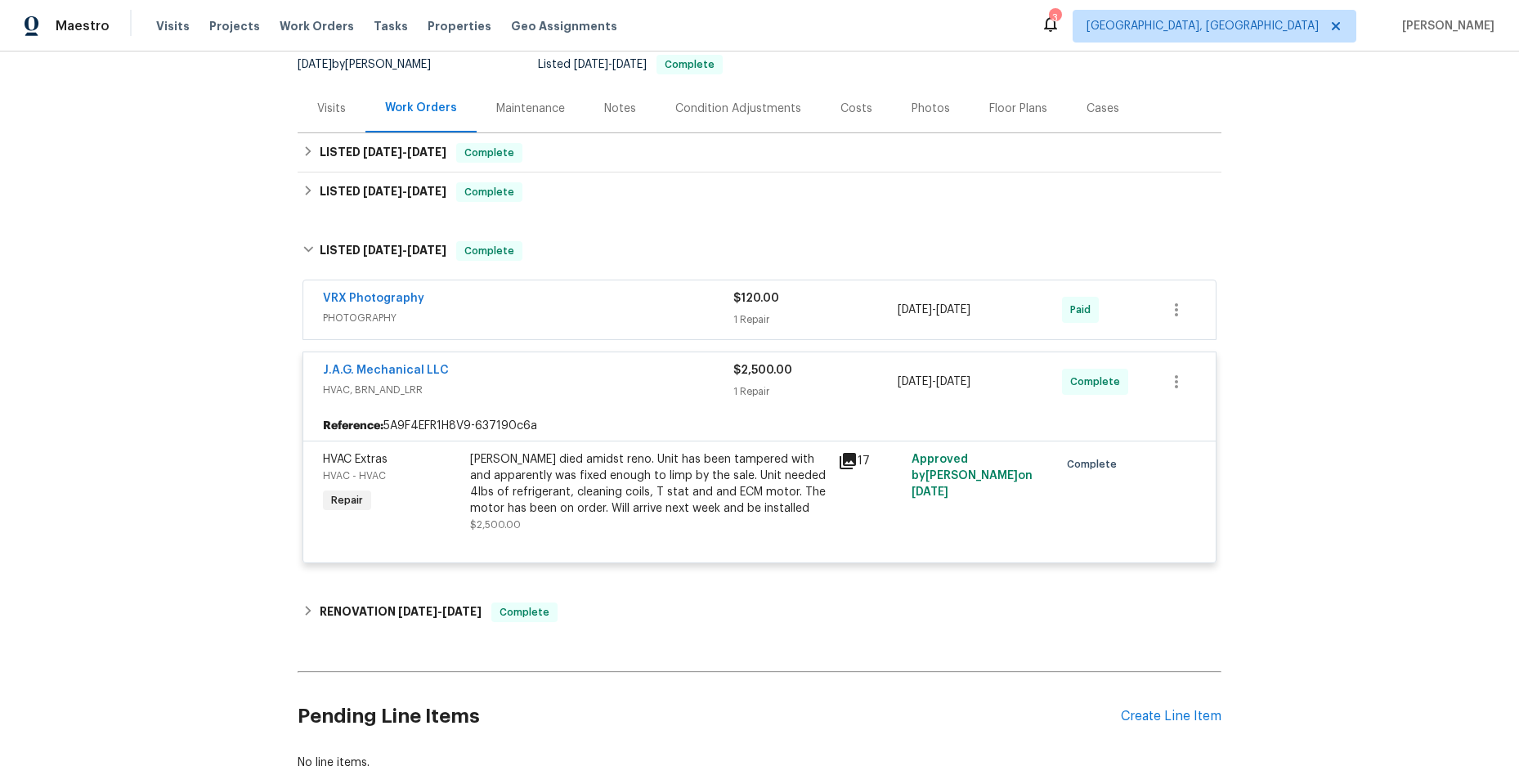
click at [845, 459] on icon at bounding box center [847, 461] width 16 height 16
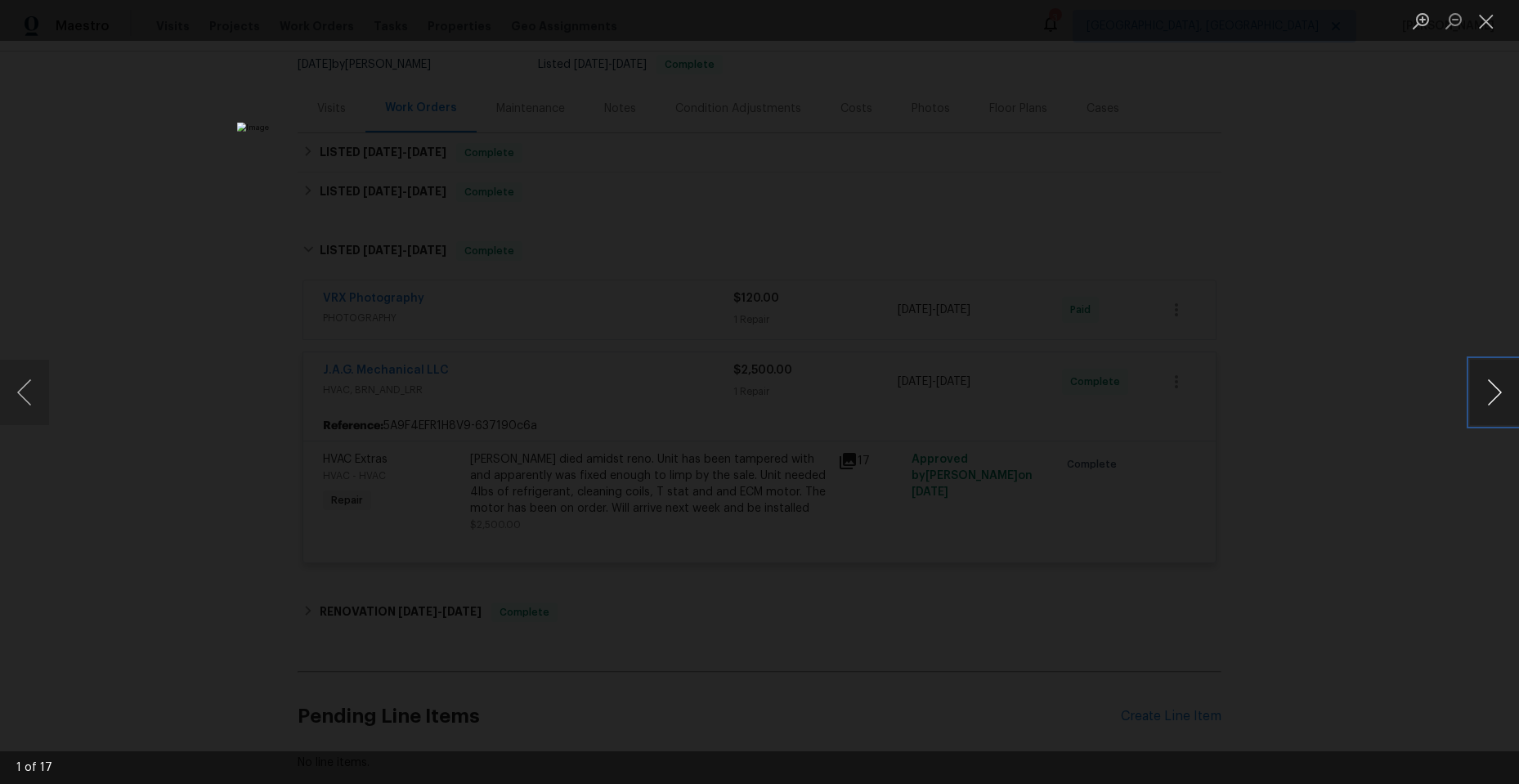
click at [1496, 388] on button "Next image" at bounding box center [1495, 393] width 49 height 66
click at [1488, 388] on button "Next image" at bounding box center [1495, 393] width 49 height 66
click at [1479, 17] on button "Close lightbox" at bounding box center [1487, 21] width 33 height 29
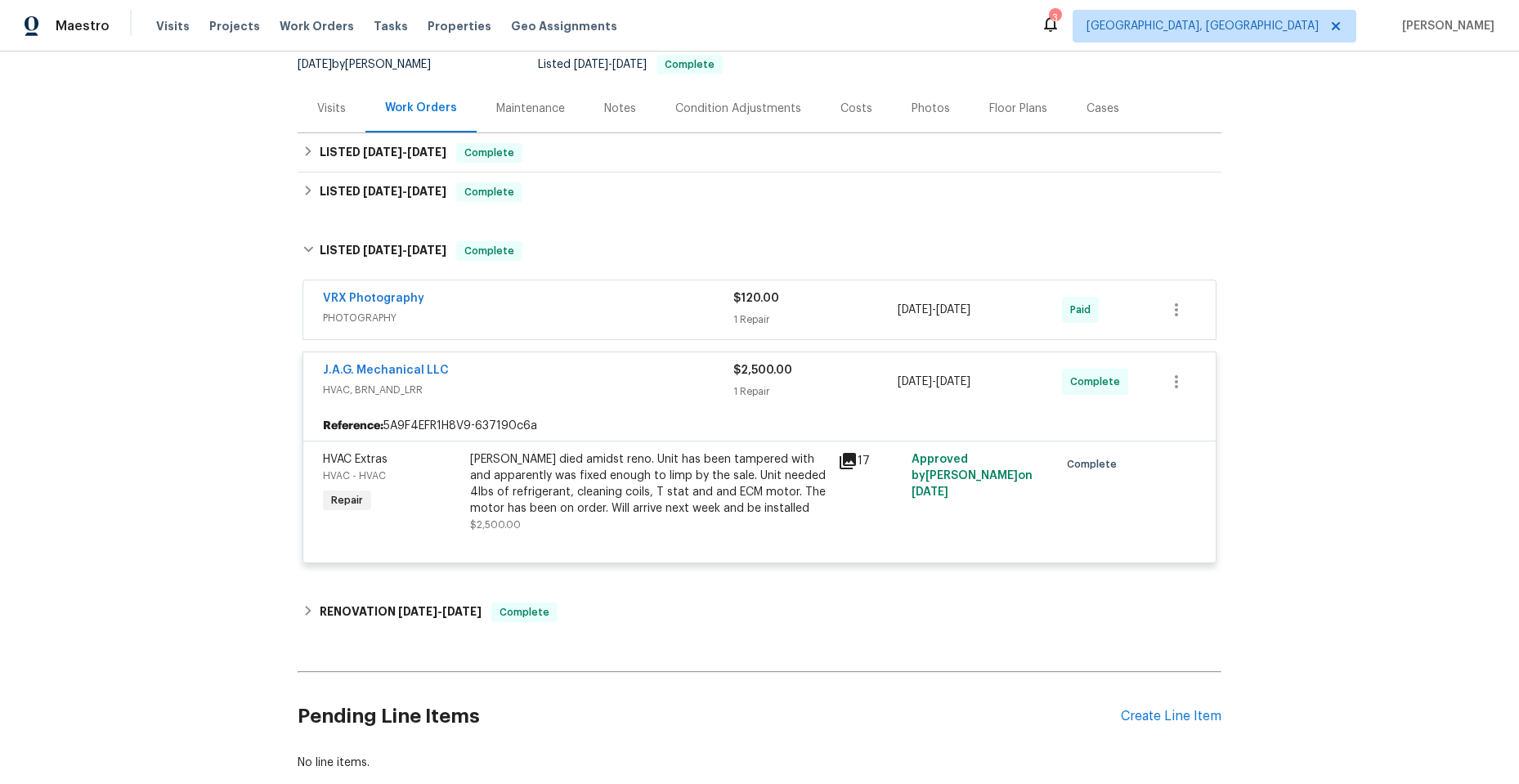
click at [844, 492] on div "17" at bounding box center [870, 492] width 74 height 92
drag, startPoint x: 311, startPoint y: 366, endPoint x: 462, endPoint y: 369, distance: 151.0
click at [462, 369] on div "J.A.G. Mechanical LLC HVAC, BRN_AND_LRR $2,500.00 1 Repair 6/20/2025 - 6/26/202…" at bounding box center [759, 381] width 913 height 59
copy link "J.A.G. Mechanical LLC"
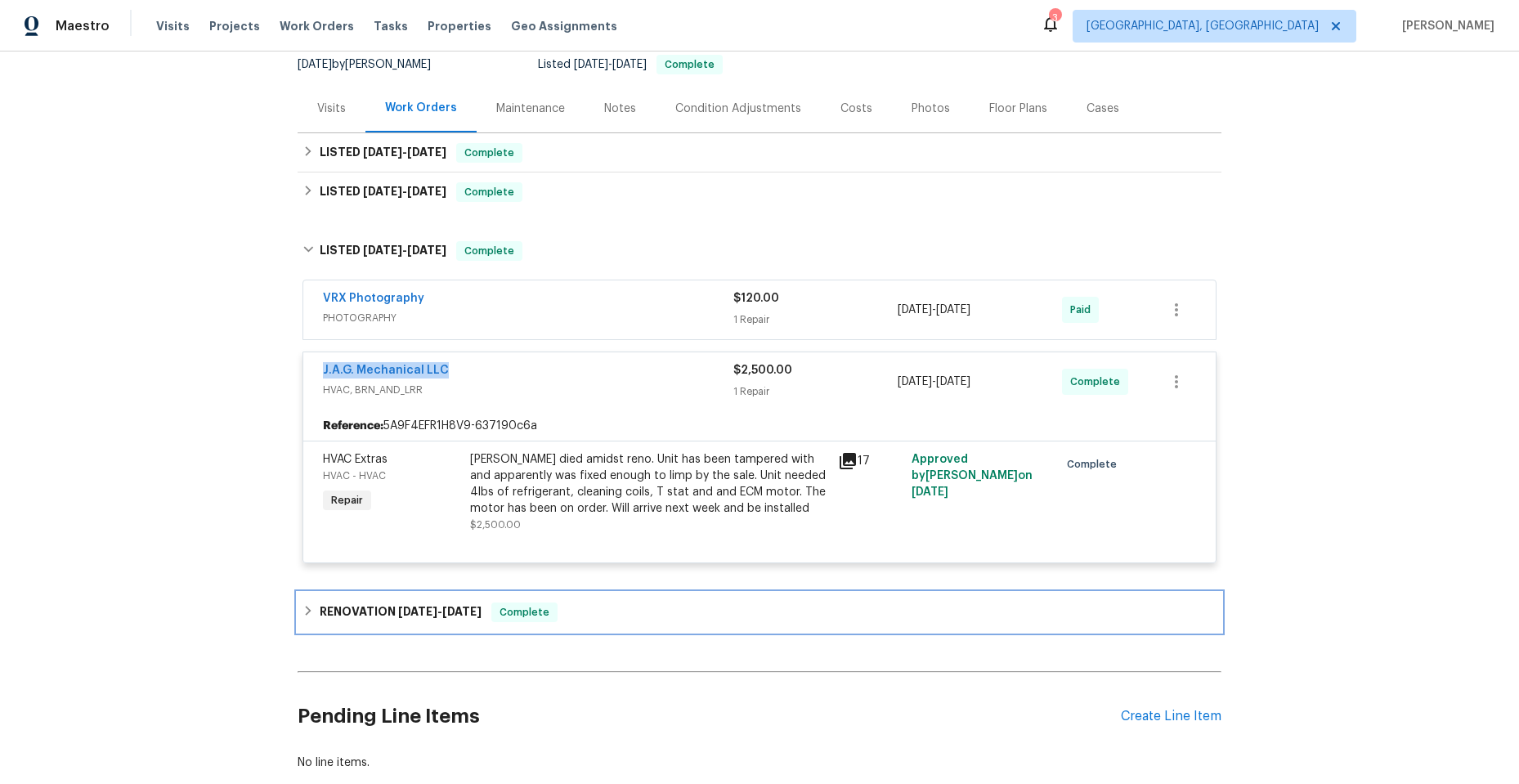
click at [302, 608] on icon at bounding box center [308, 611] width 12 height 12
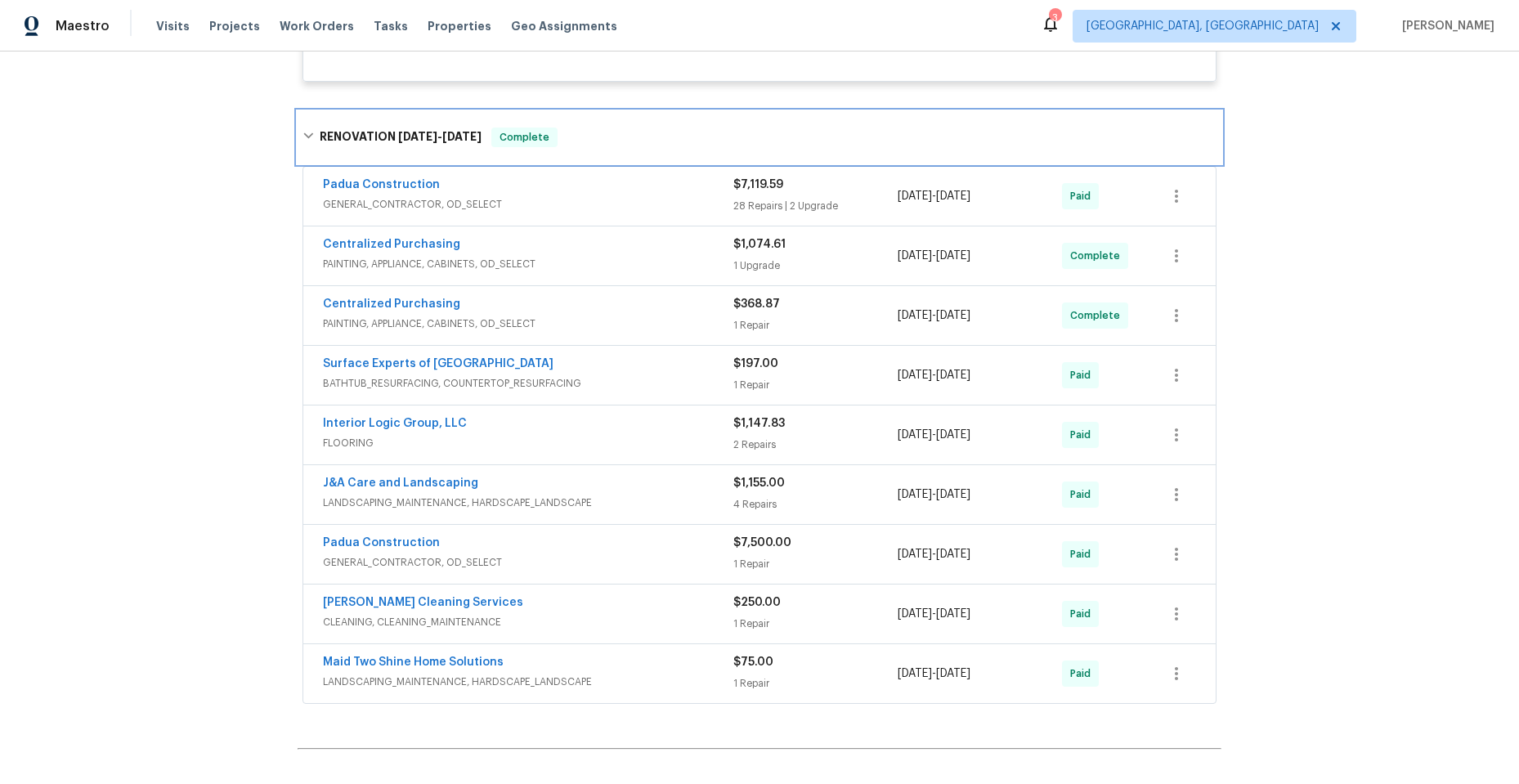
scroll to position [654, 0]
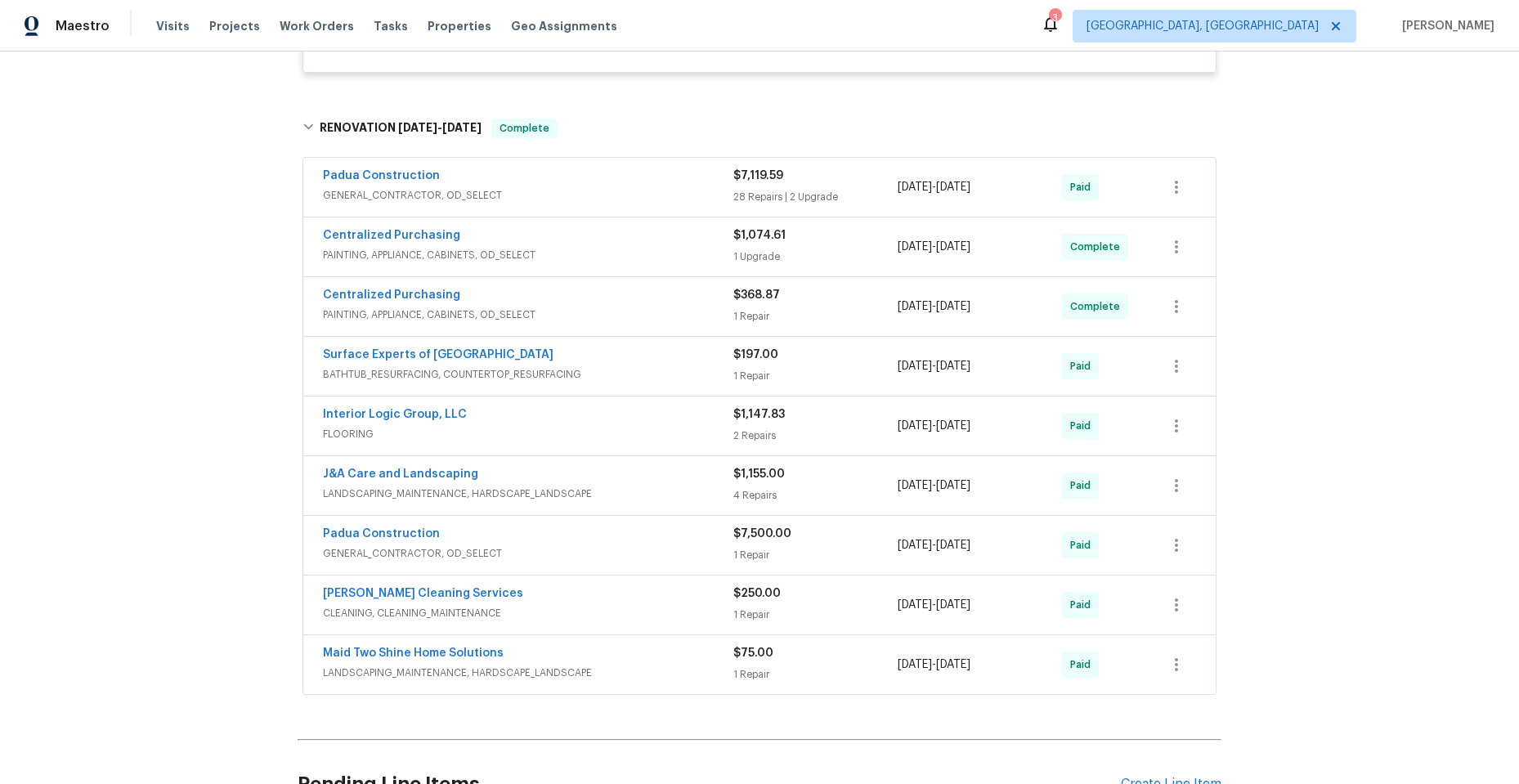
click at [550, 181] on div "Padua Construction" at bounding box center [529, 177] width 410 height 19
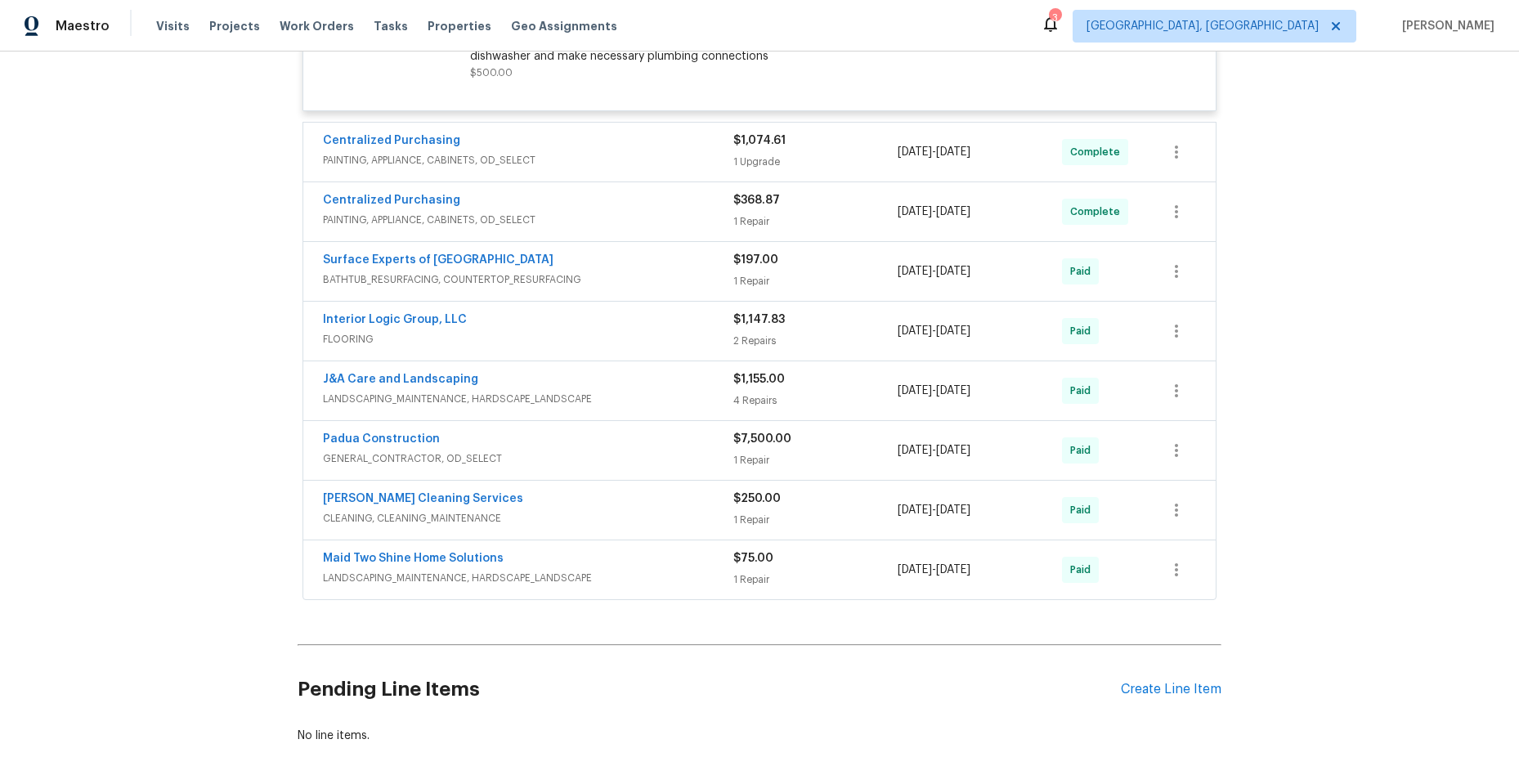
scroll to position [5805, 0]
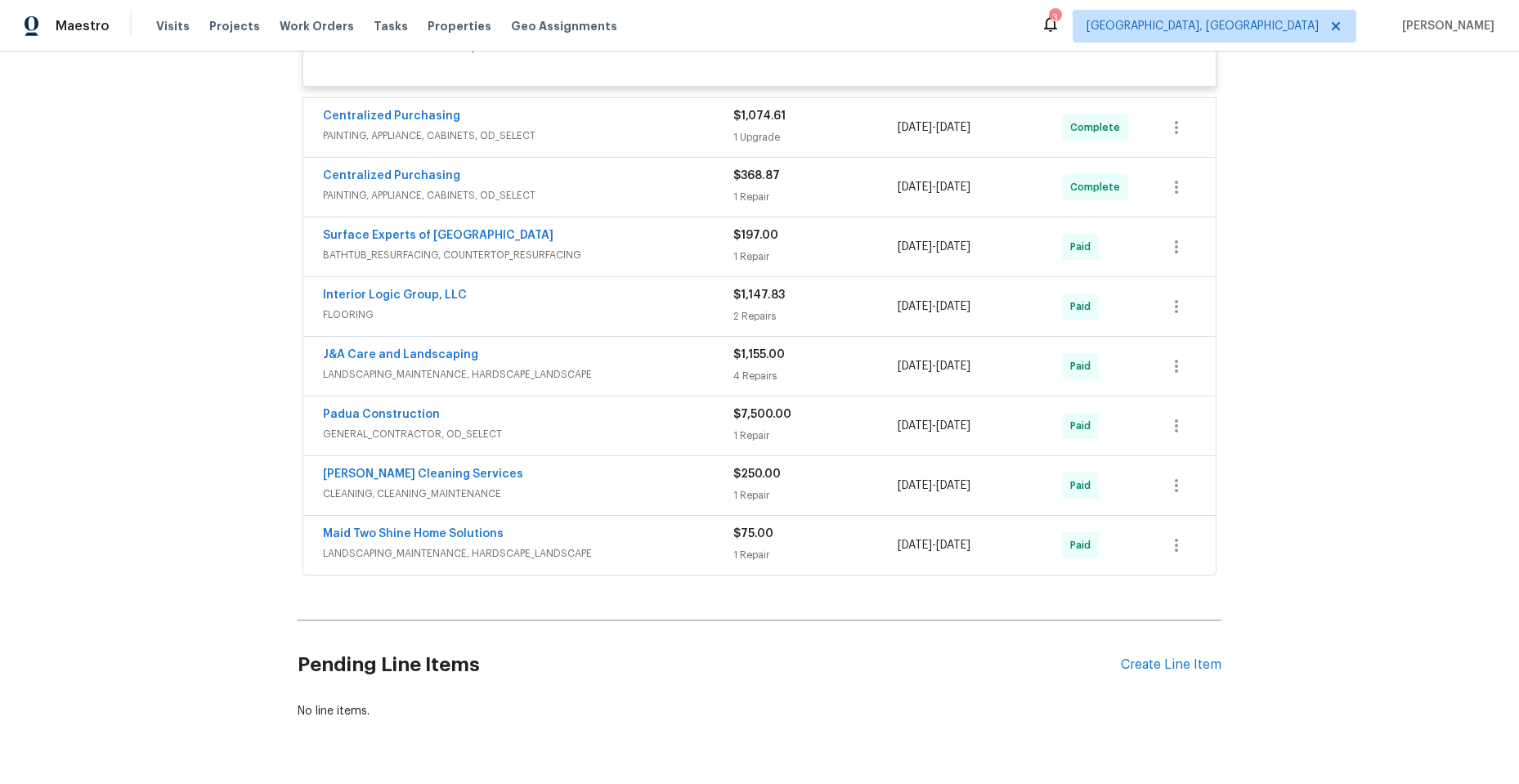
click at [644, 426] on div "Padua Construction" at bounding box center [529, 416] width 410 height 19
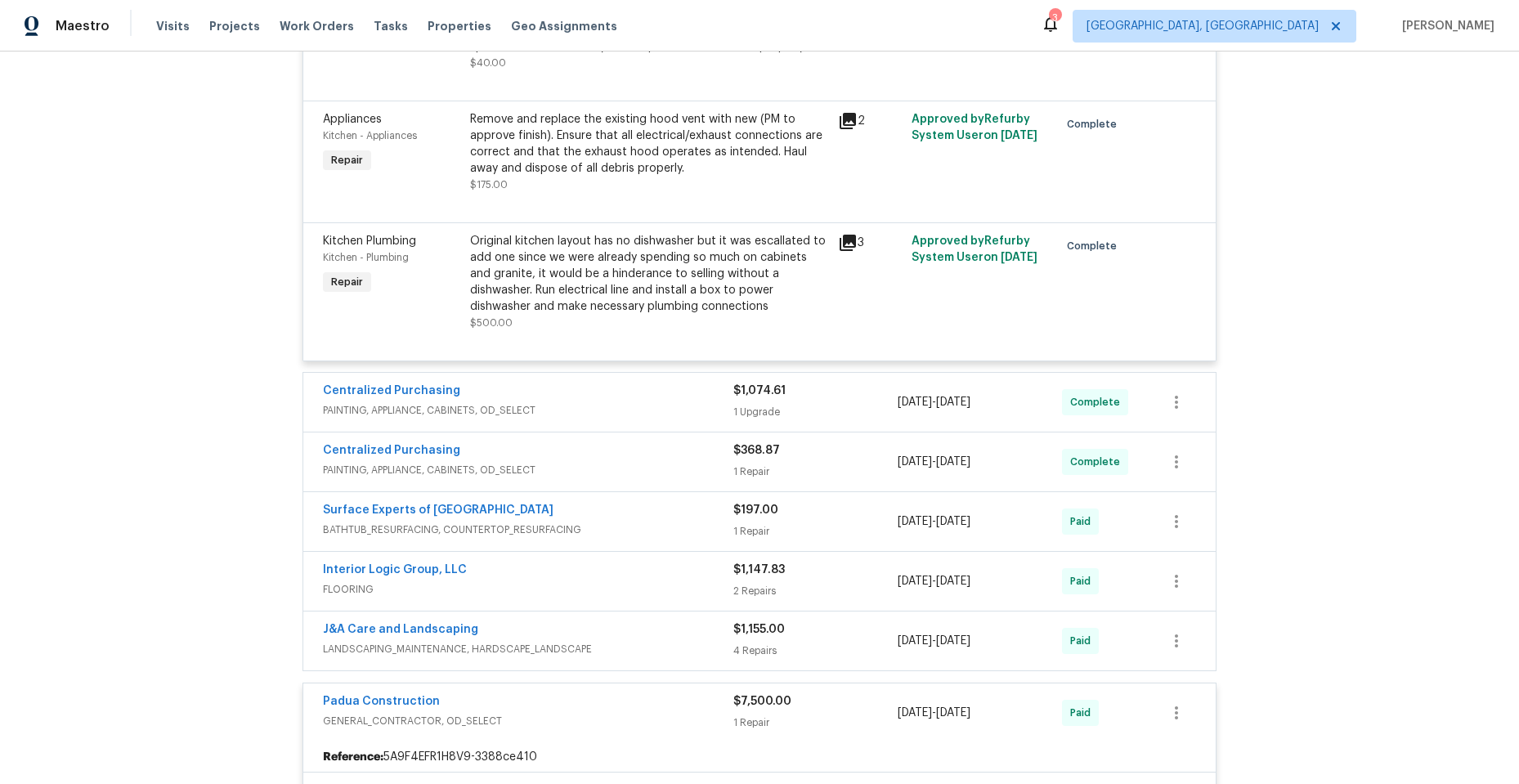
scroll to position [5482, 0]
